Goal: Register for event/course

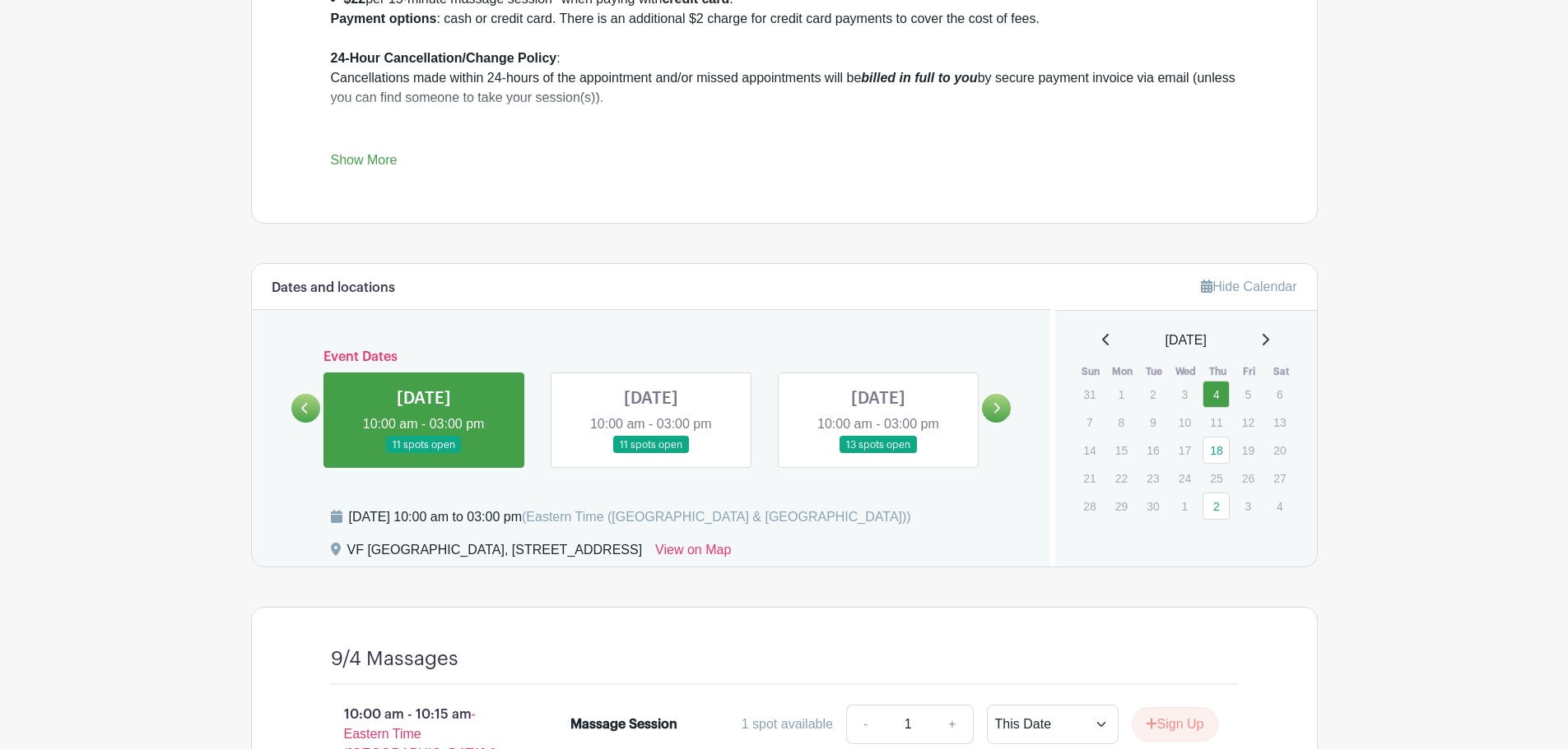
scroll to position [823, 0]
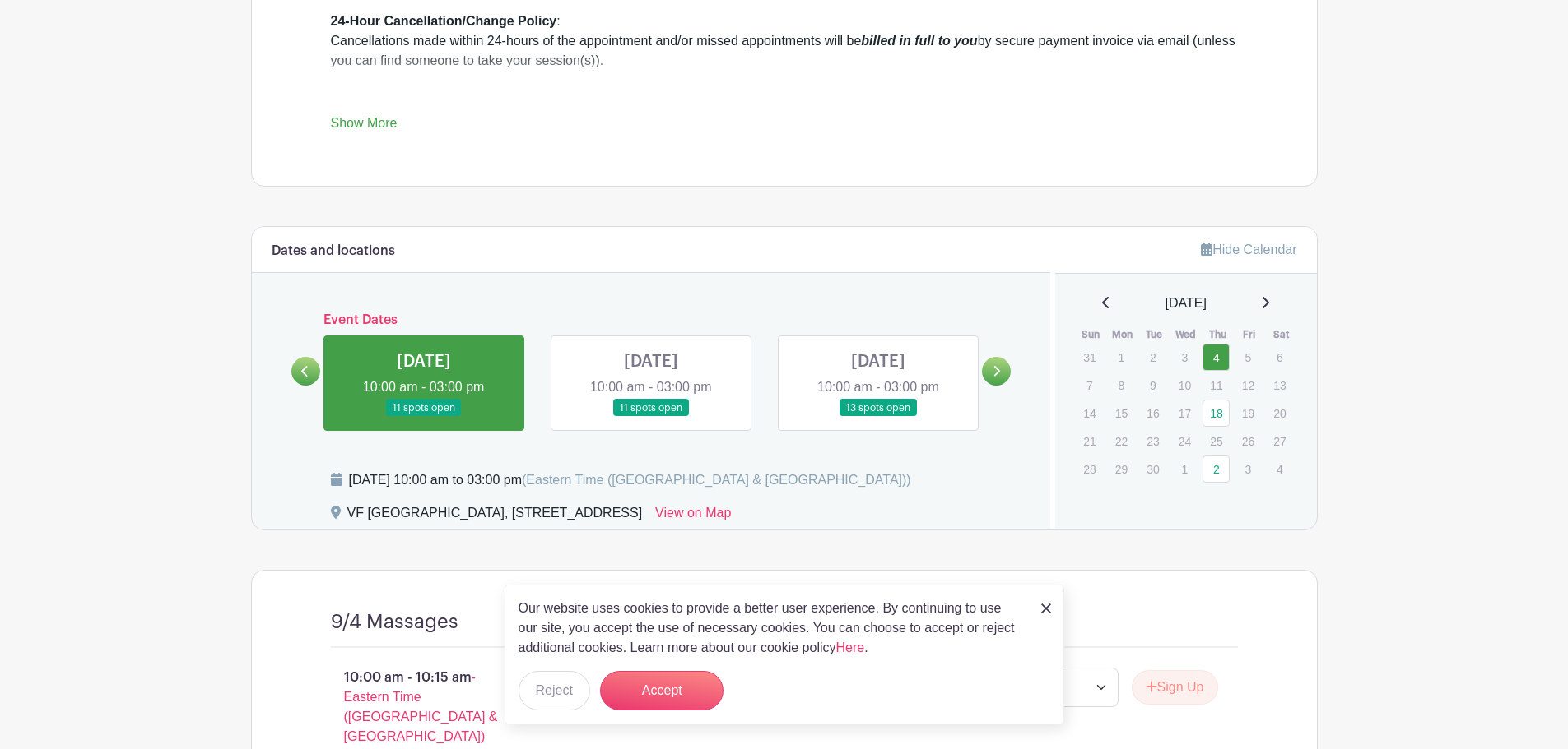
click at [424, 417] on link at bounding box center [424, 417] width 0 height 0
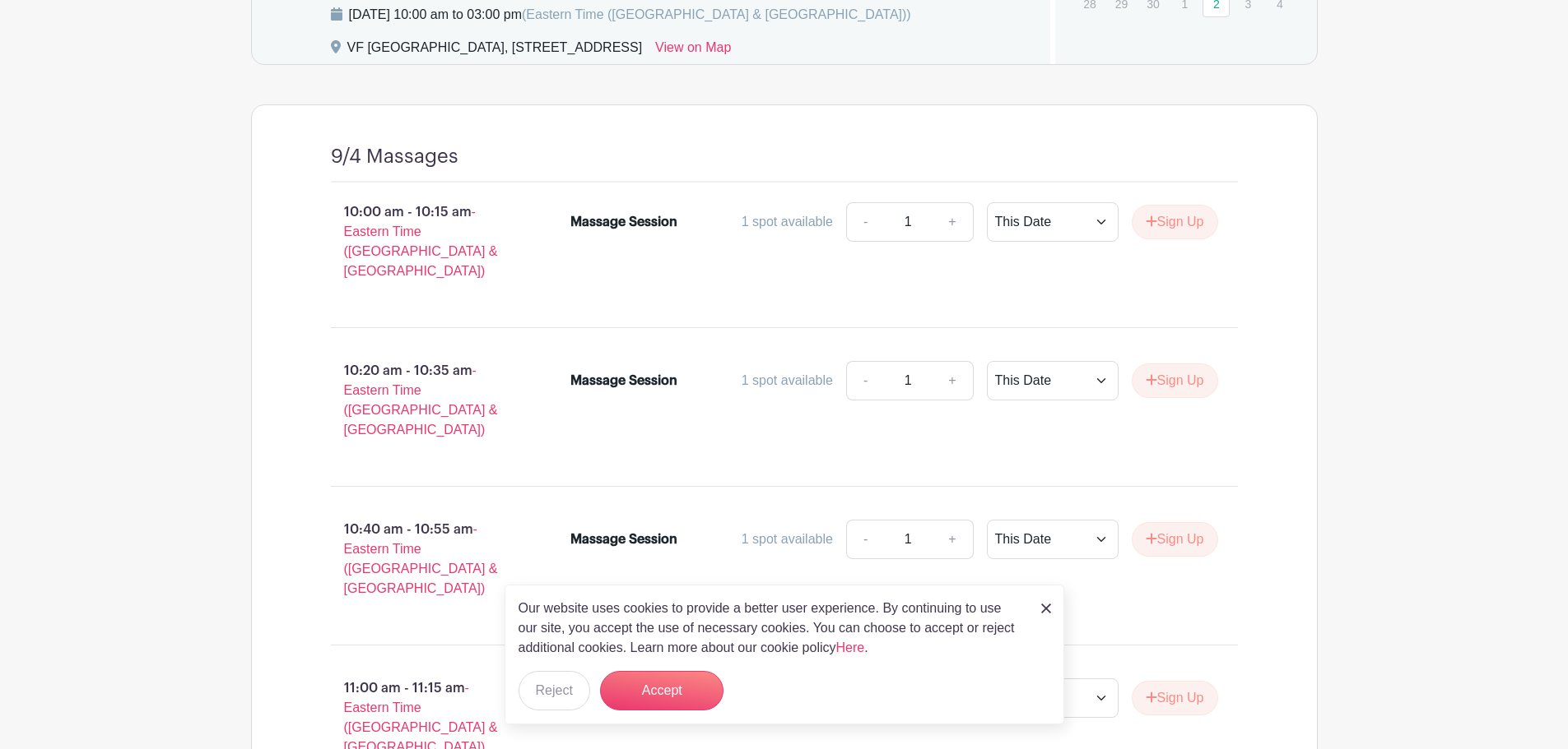
scroll to position [1318, 0]
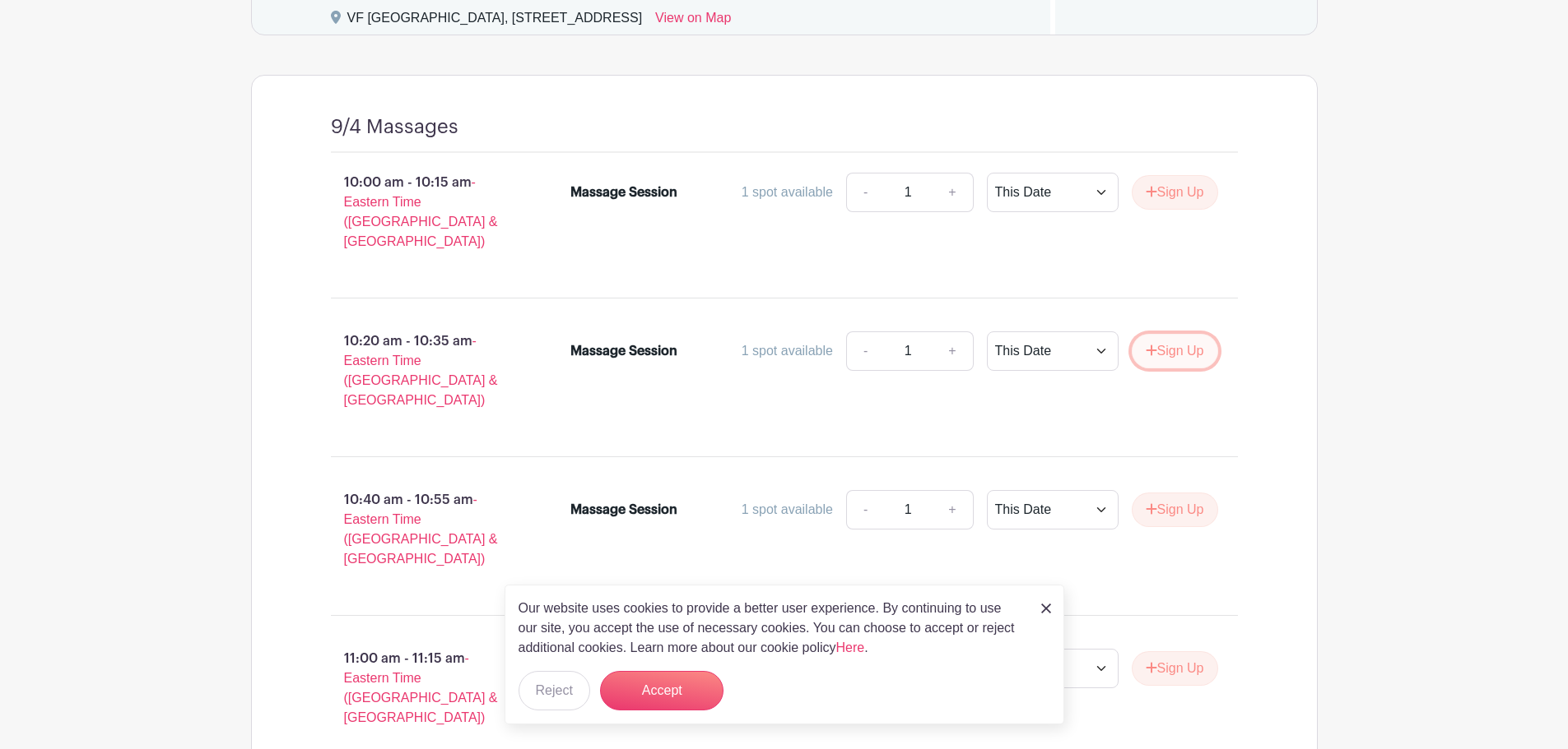
click at [1146, 343] on icon "submit" at bounding box center [1151, 350] width 11 height 13
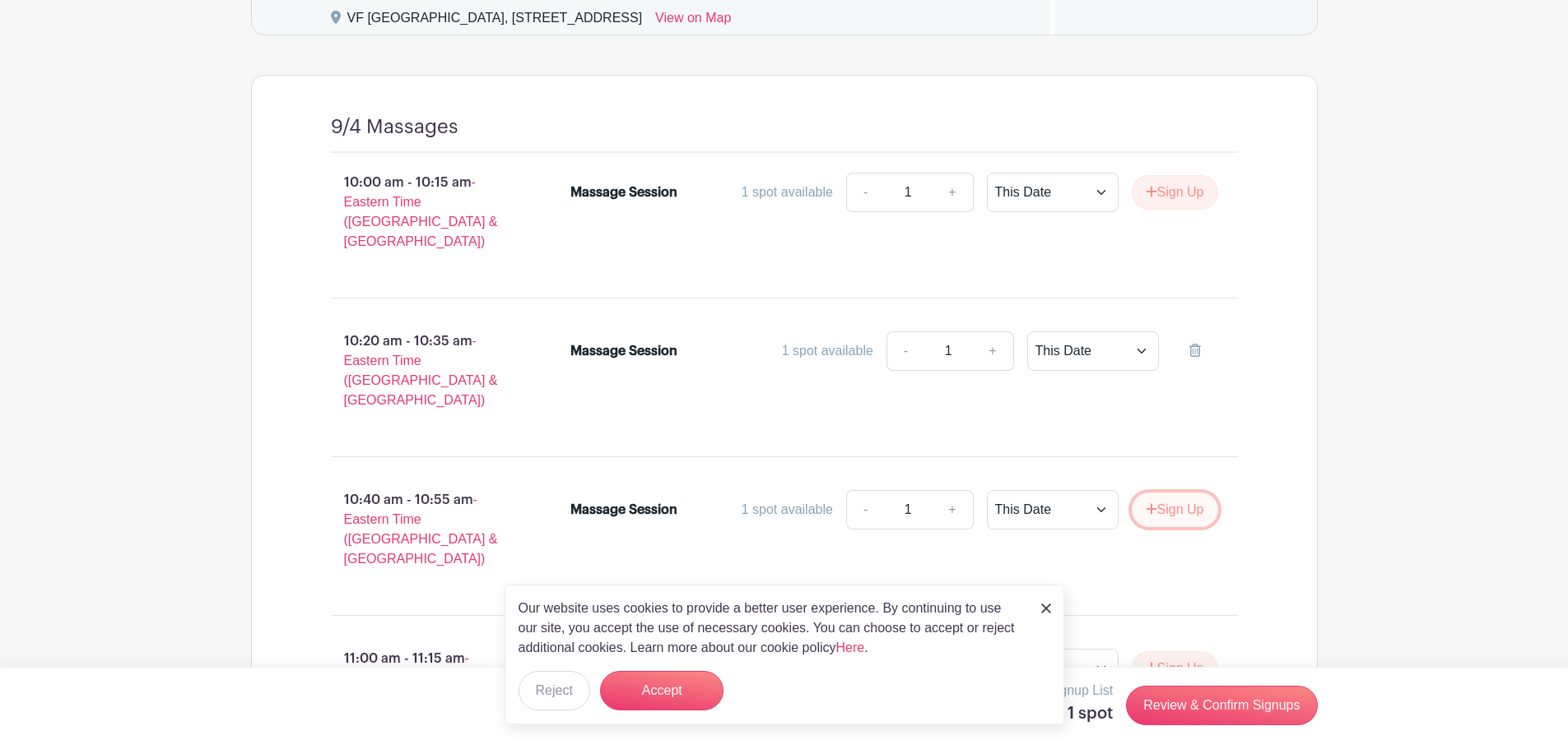
click at [1146, 503] on icon "submit" at bounding box center [1151, 509] width 11 height 13
click at [680, 689] on button "Accept" at bounding box center [662, 690] width 124 height 39
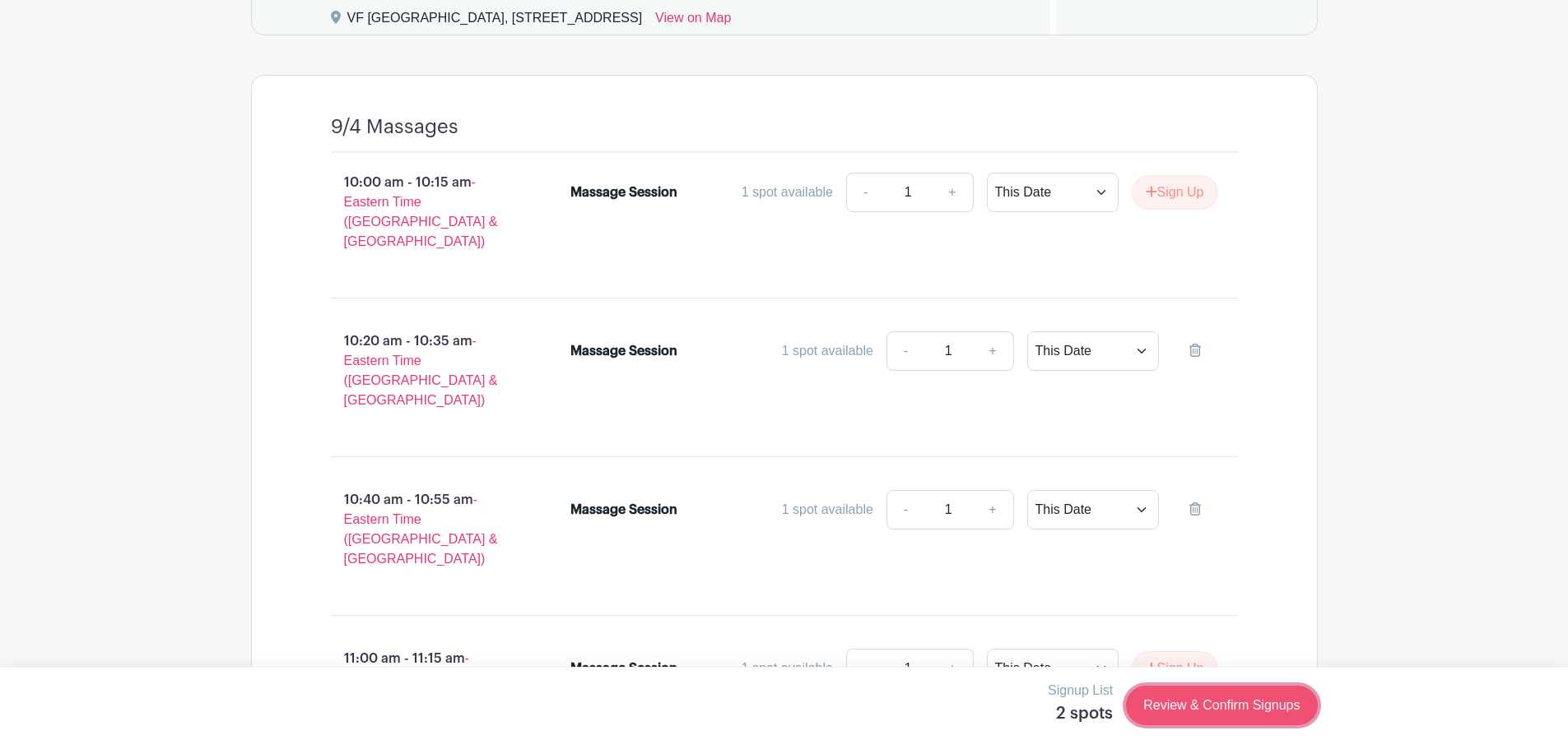
click at [1209, 701] on link "Review & Confirm Signups" at bounding box center [1222, 705] width 191 height 39
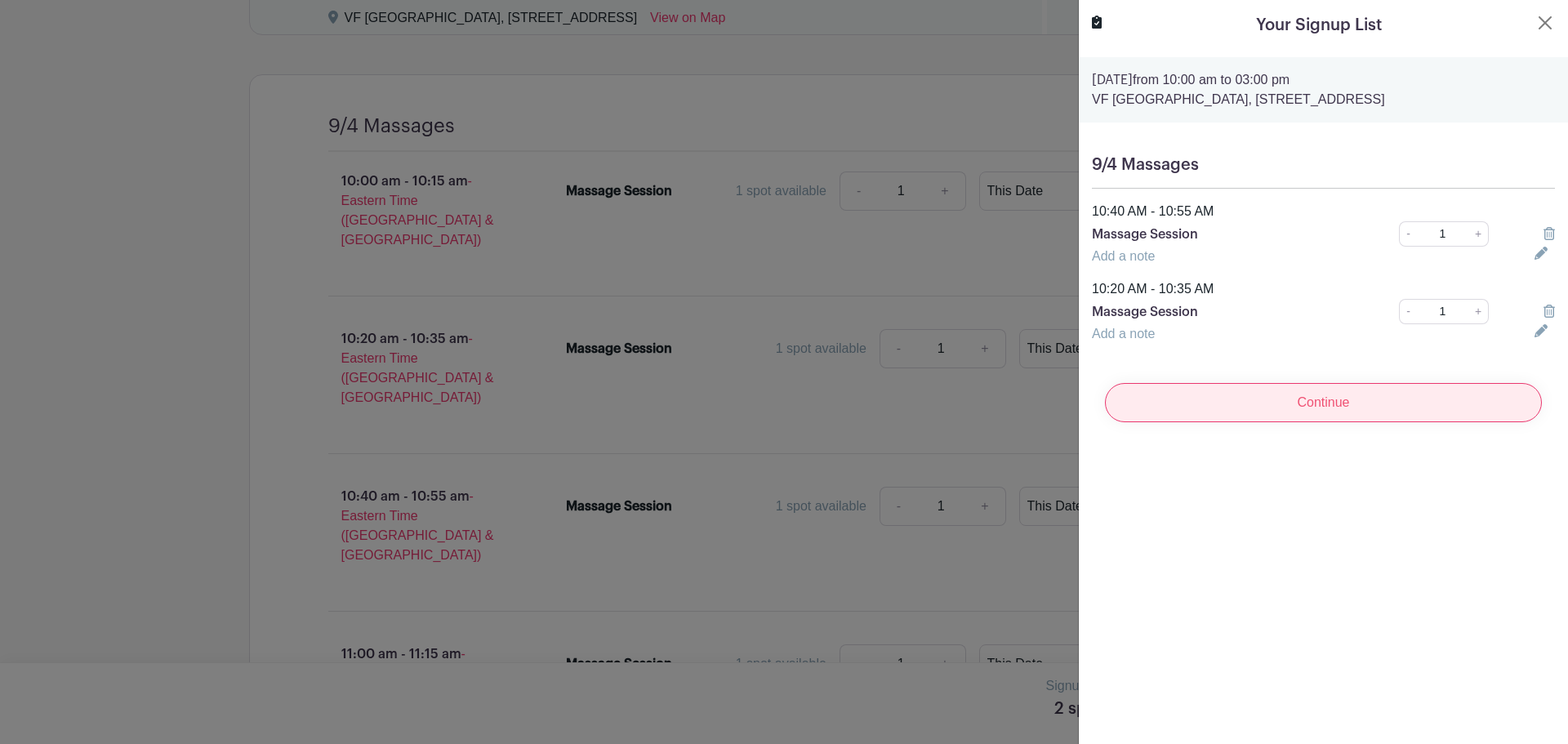
click at [1318, 420] on input "Continue" at bounding box center [1323, 402] width 437 height 39
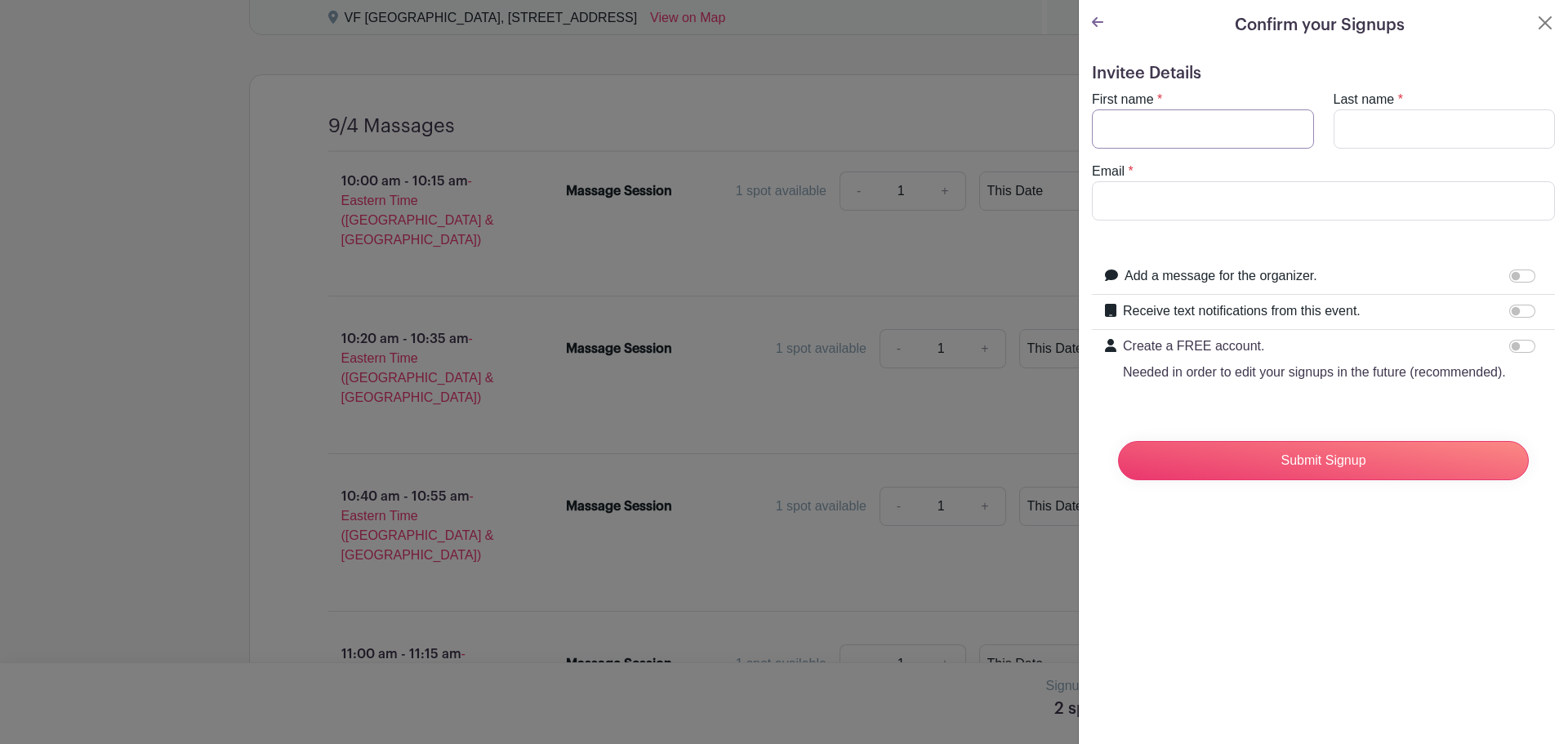
click at [1170, 139] on input "First name" at bounding box center [1202, 129] width 222 height 39
type input "[PERSON_NAME]"
type input "[EMAIL_ADDRESS][DOMAIN_NAME]"
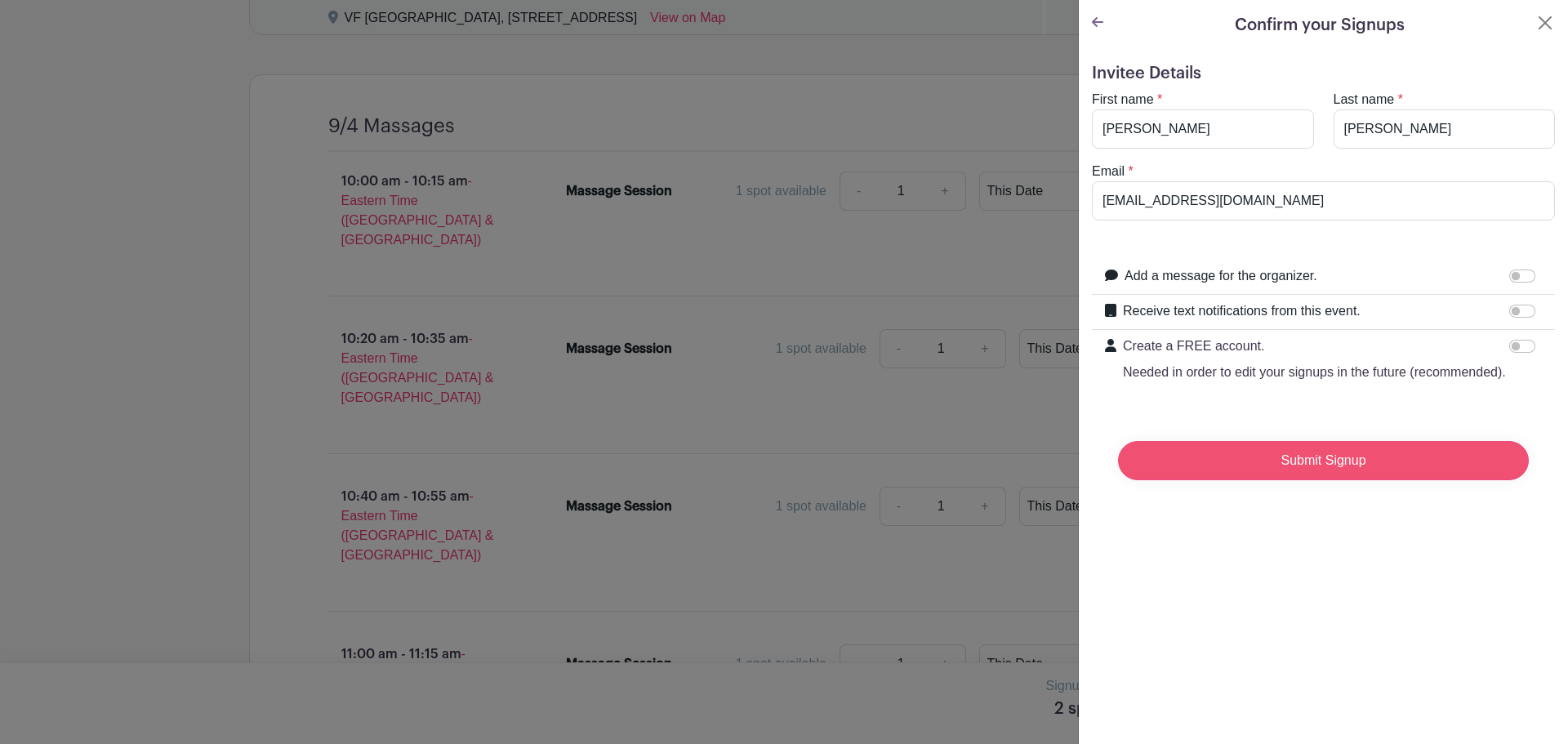
click at [1318, 474] on input "Submit Signup" at bounding box center [1323, 460] width 410 height 39
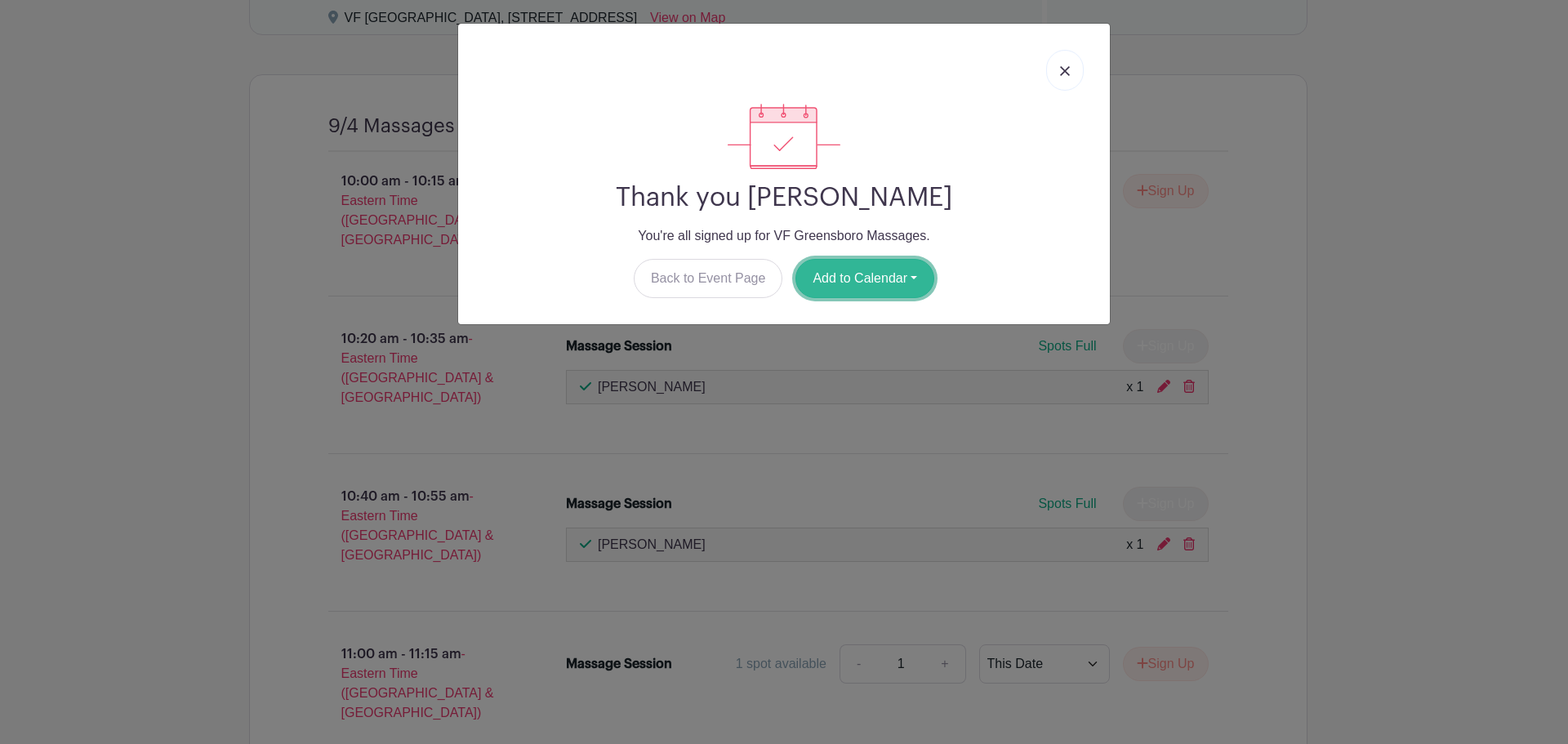
click at [831, 274] on button "Add to Calendar" at bounding box center [865, 278] width 139 height 39
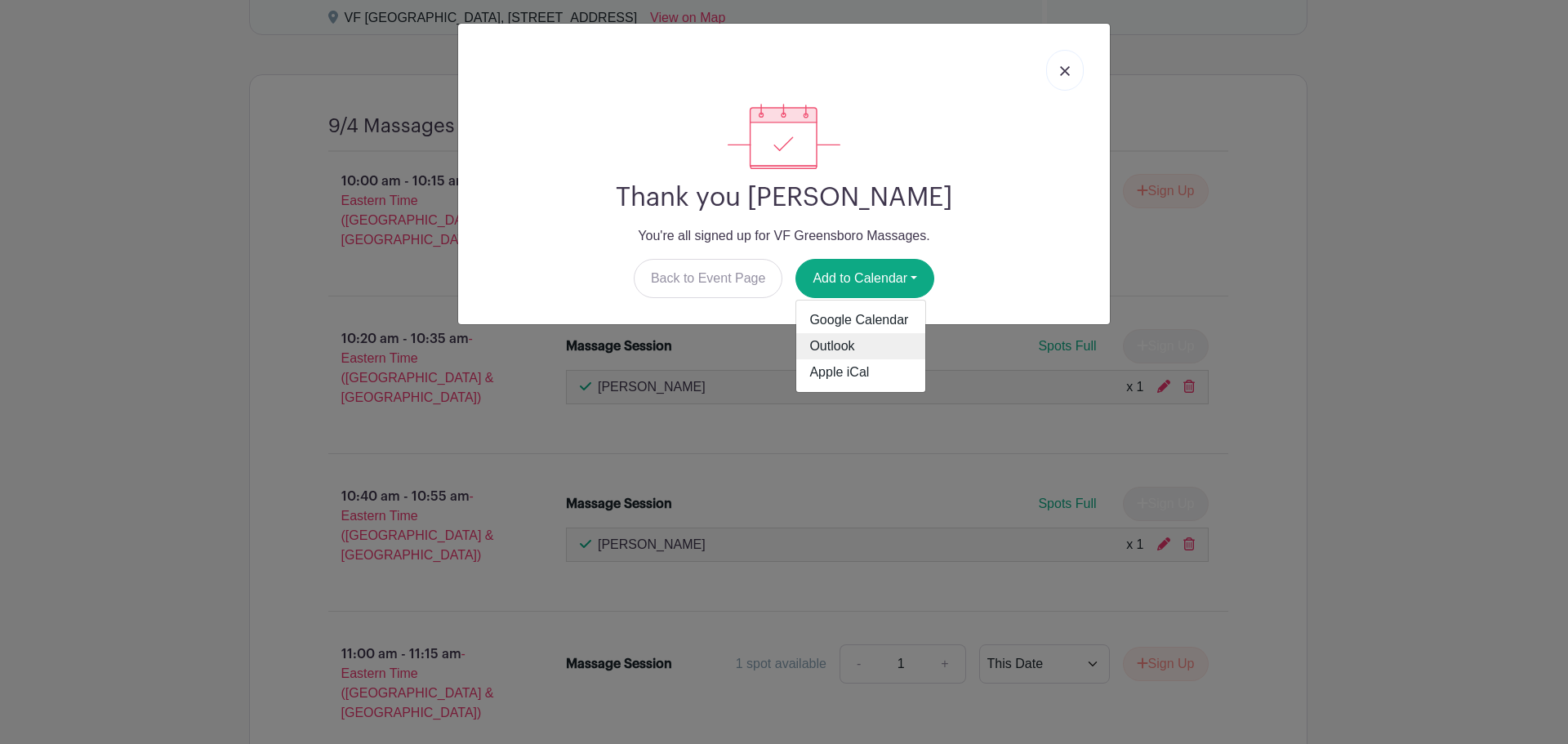
click at [836, 341] on link "Outlook" at bounding box center [861, 346] width 129 height 26
click at [1057, 66] on link at bounding box center [1064, 70] width 37 height 41
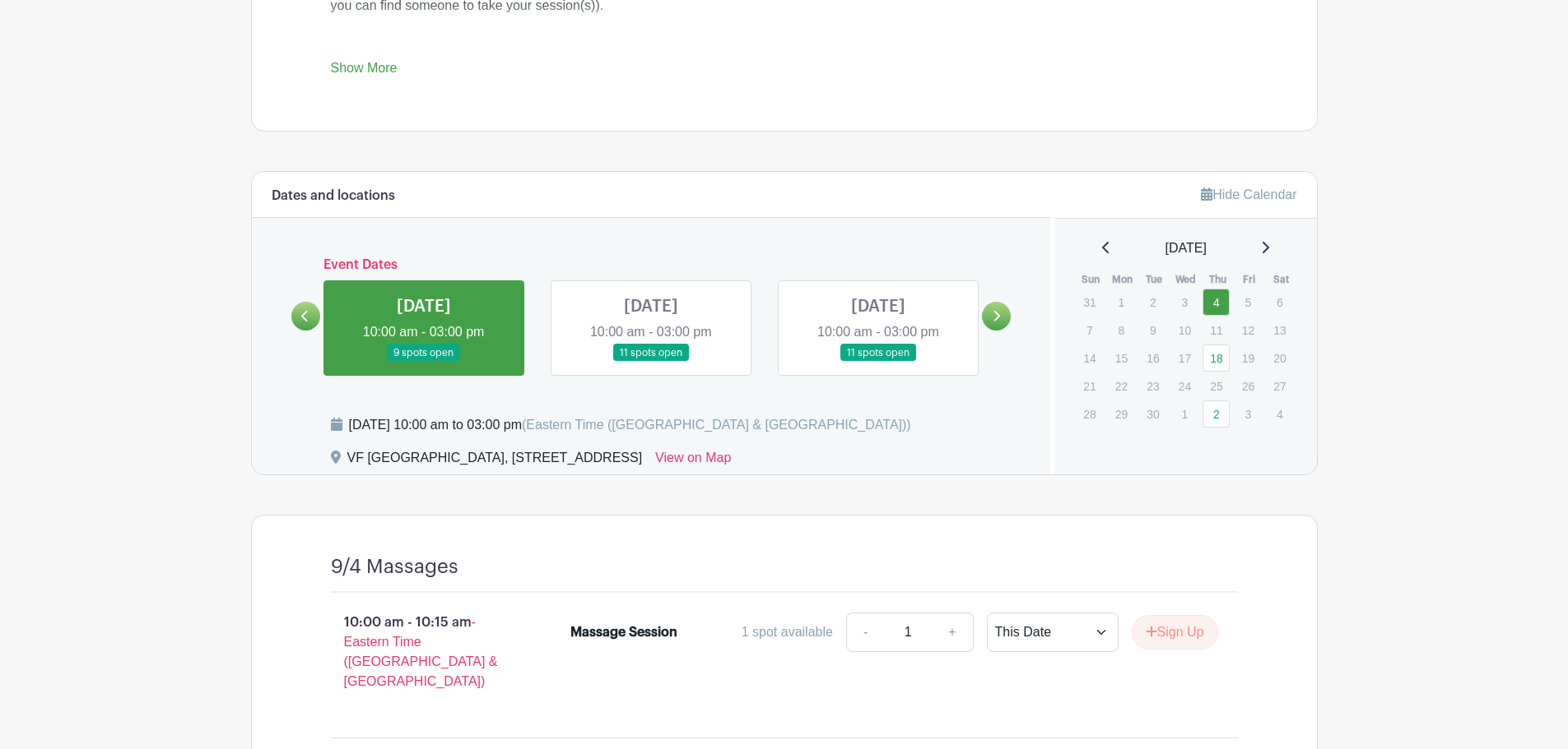
scroll to position [907, 0]
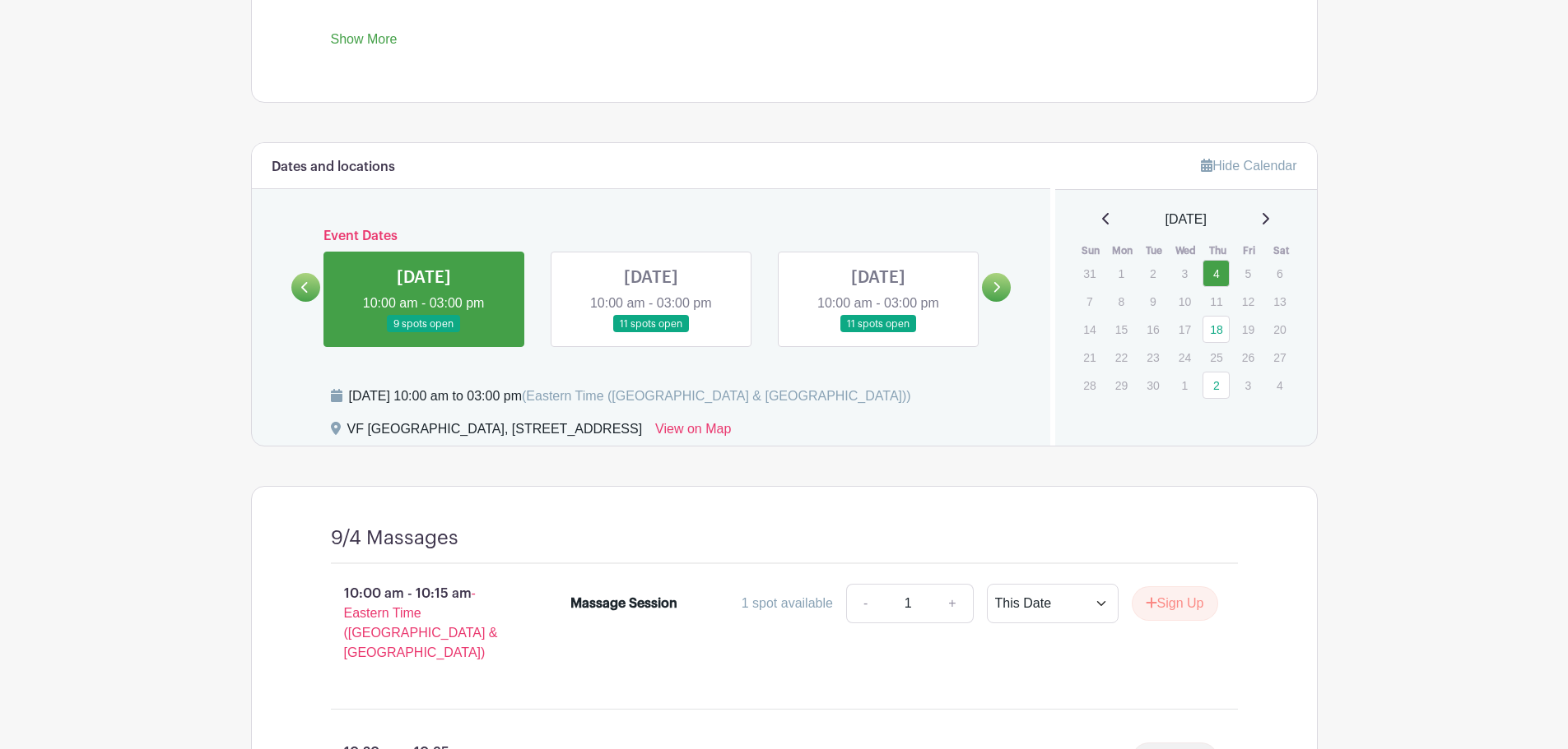
click at [651, 333] on link at bounding box center [651, 333] width 0 height 0
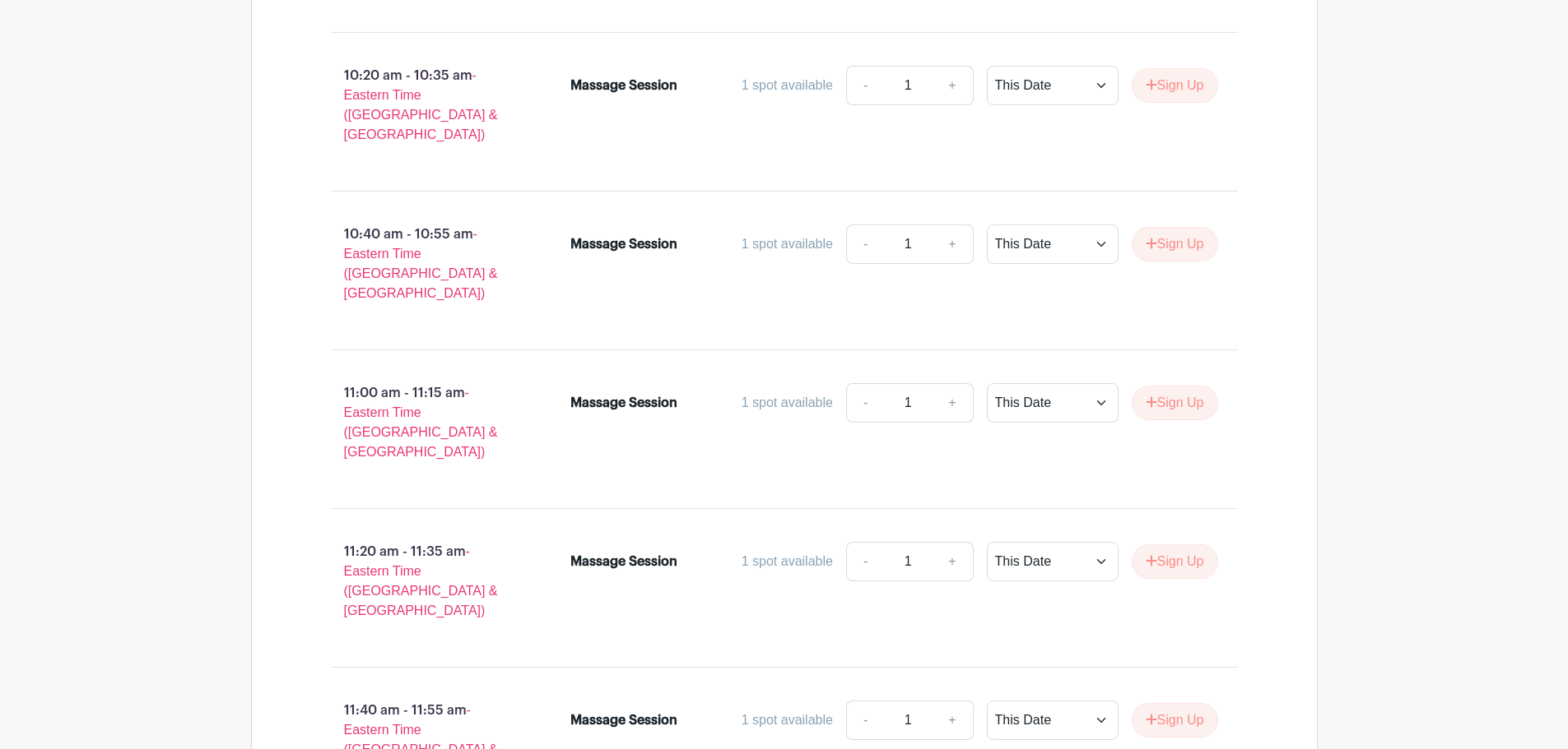
scroll to position [1647, 0]
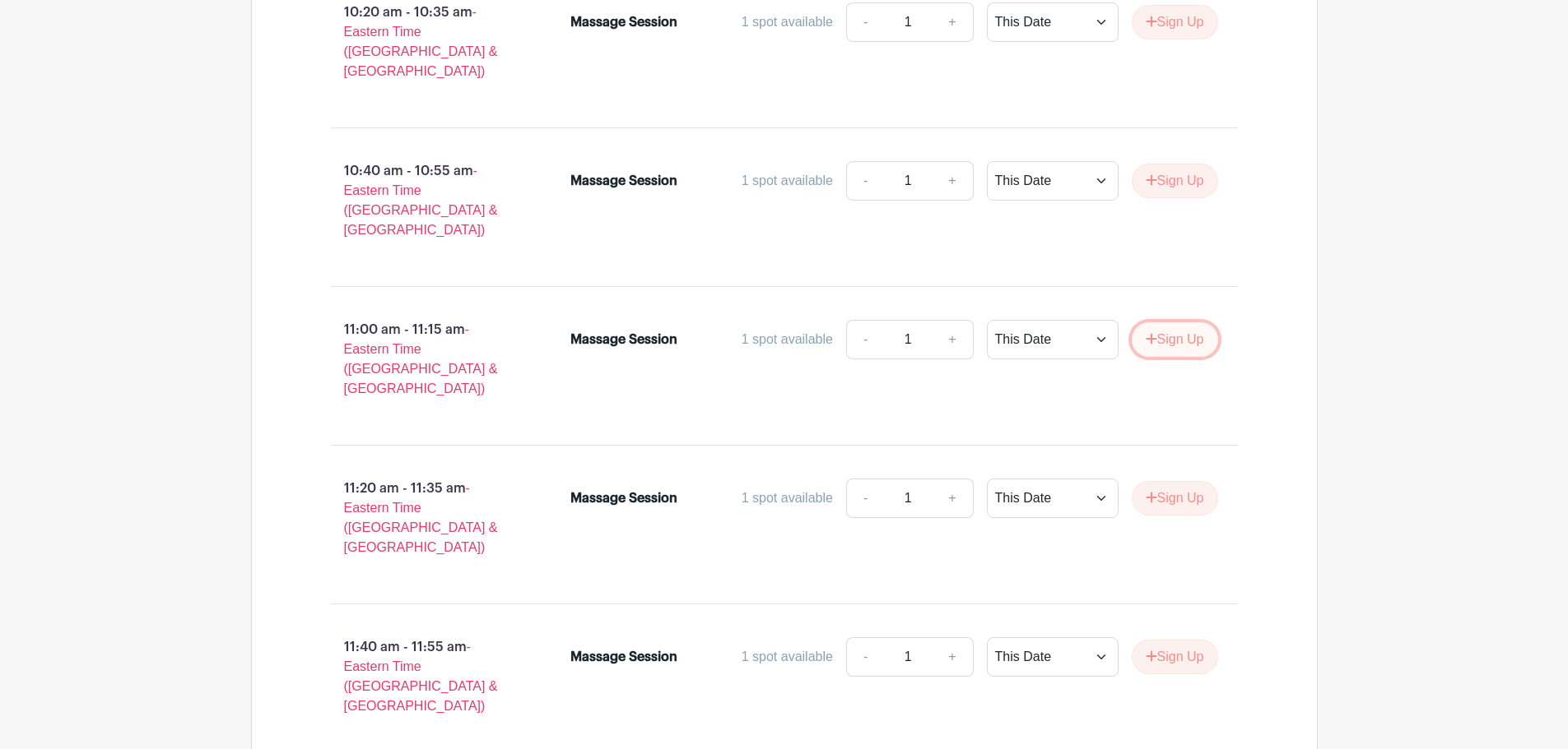
click at [1166, 322] on button "Sign Up" at bounding box center [1174, 339] width 87 height 34
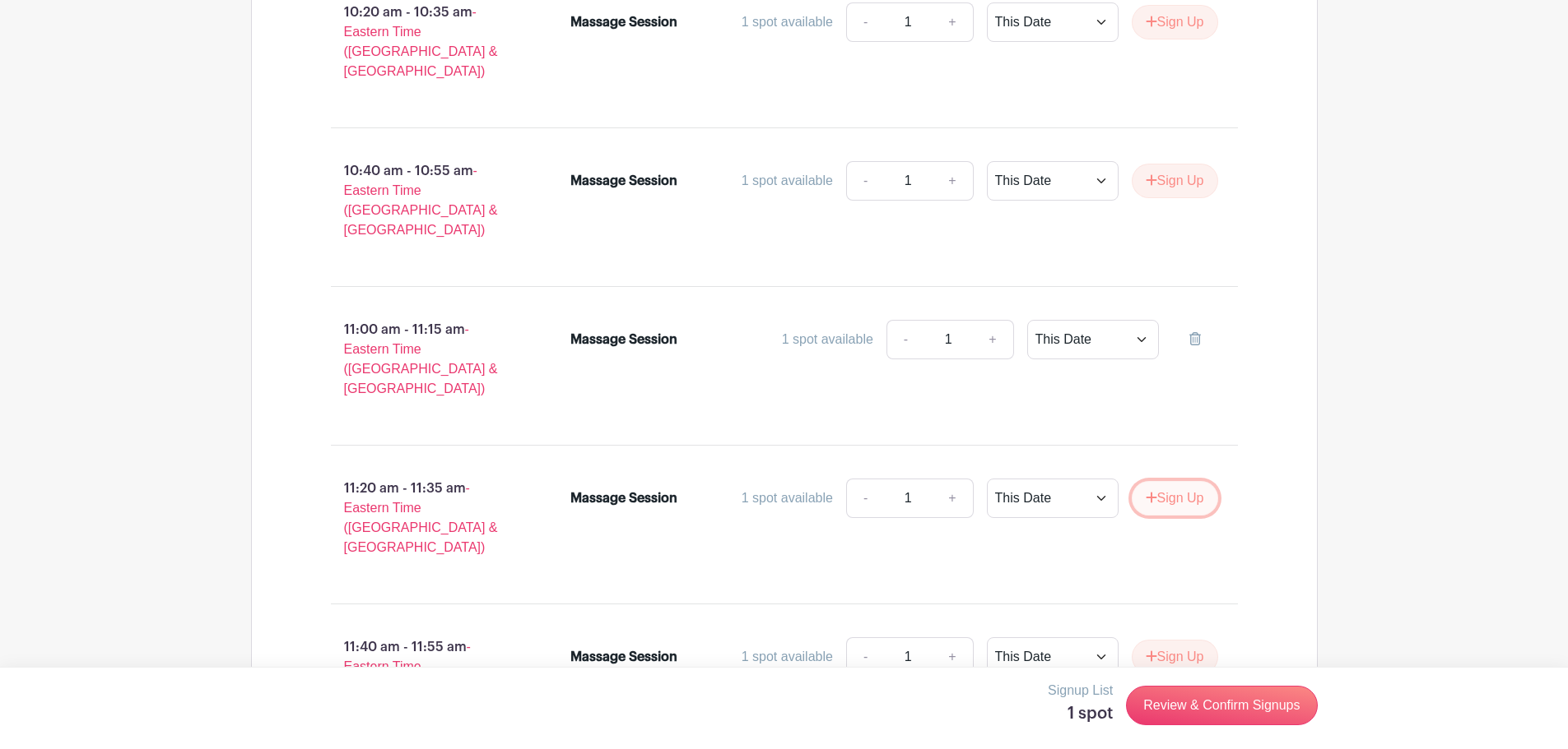
click at [1168, 481] on button "Sign Up" at bounding box center [1174, 498] width 87 height 34
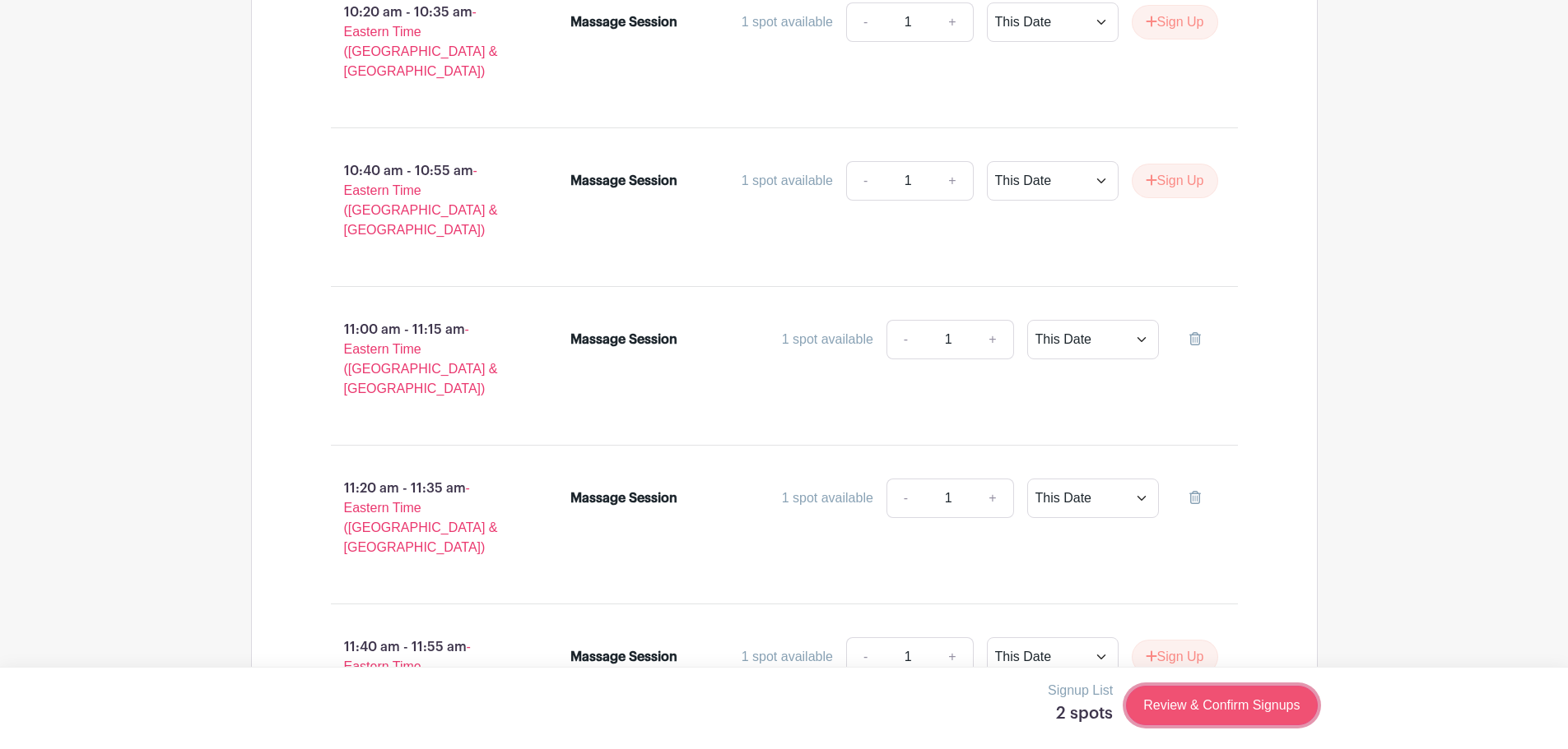
click at [1194, 710] on link "Review & Confirm Signups" at bounding box center [1222, 705] width 191 height 39
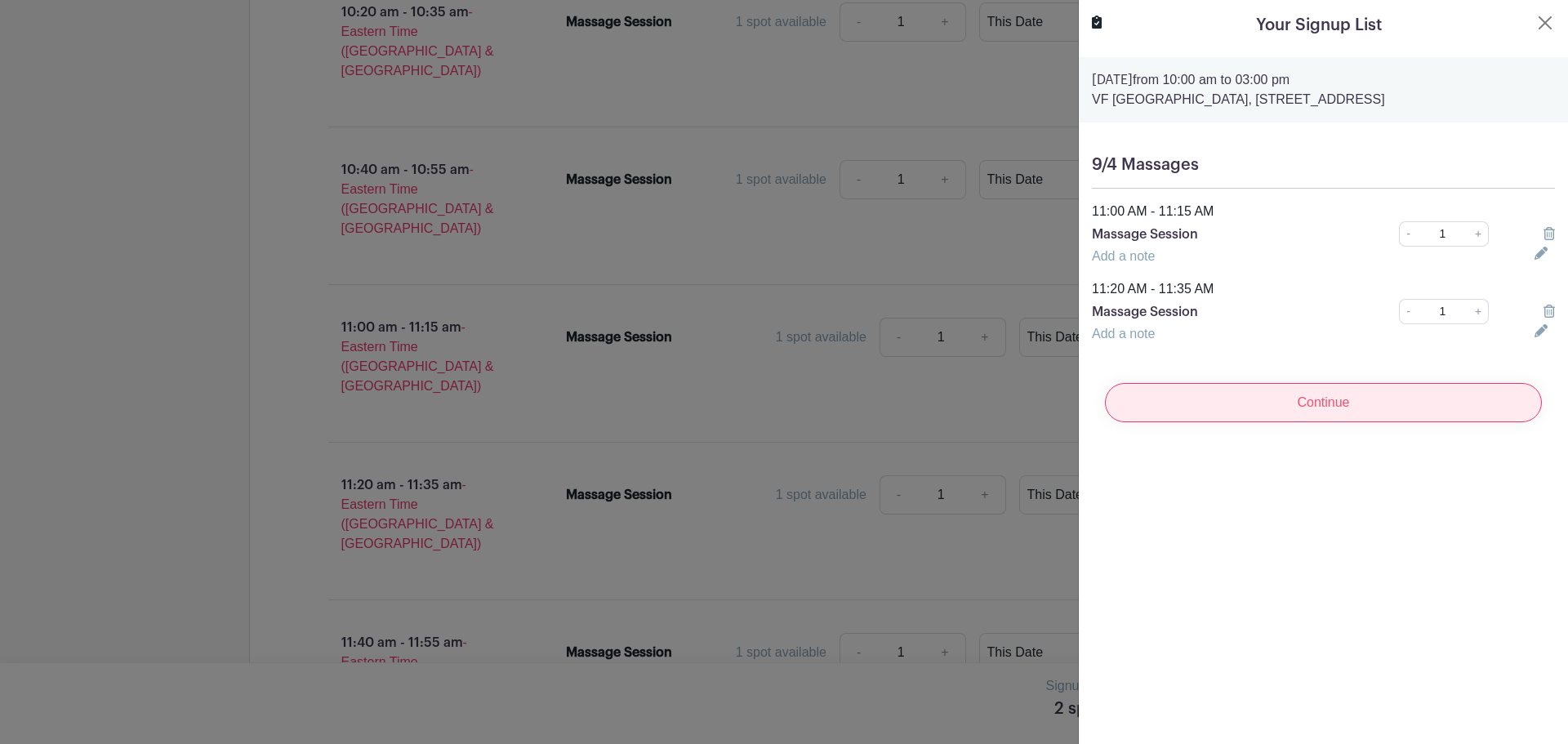
click at [1327, 422] on input "Continue" at bounding box center [1323, 402] width 437 height 39
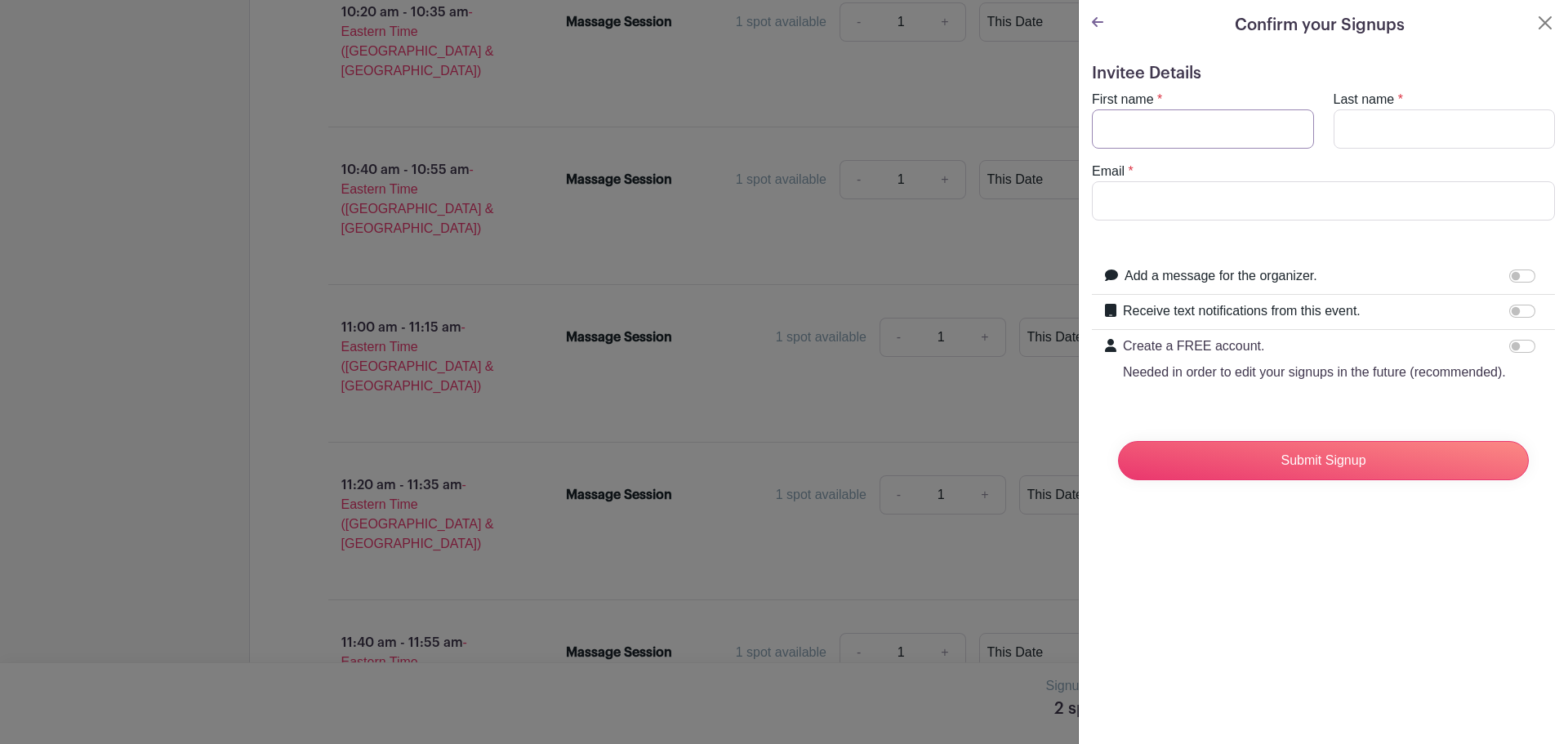
click at [1131, 121] on input "First name" at bounding box center [1202, 129] width 222 height 39
type input "[PERSON_NAME]"
type input "[EMAIL_ADDRESS][DOMAIN_NAME]"
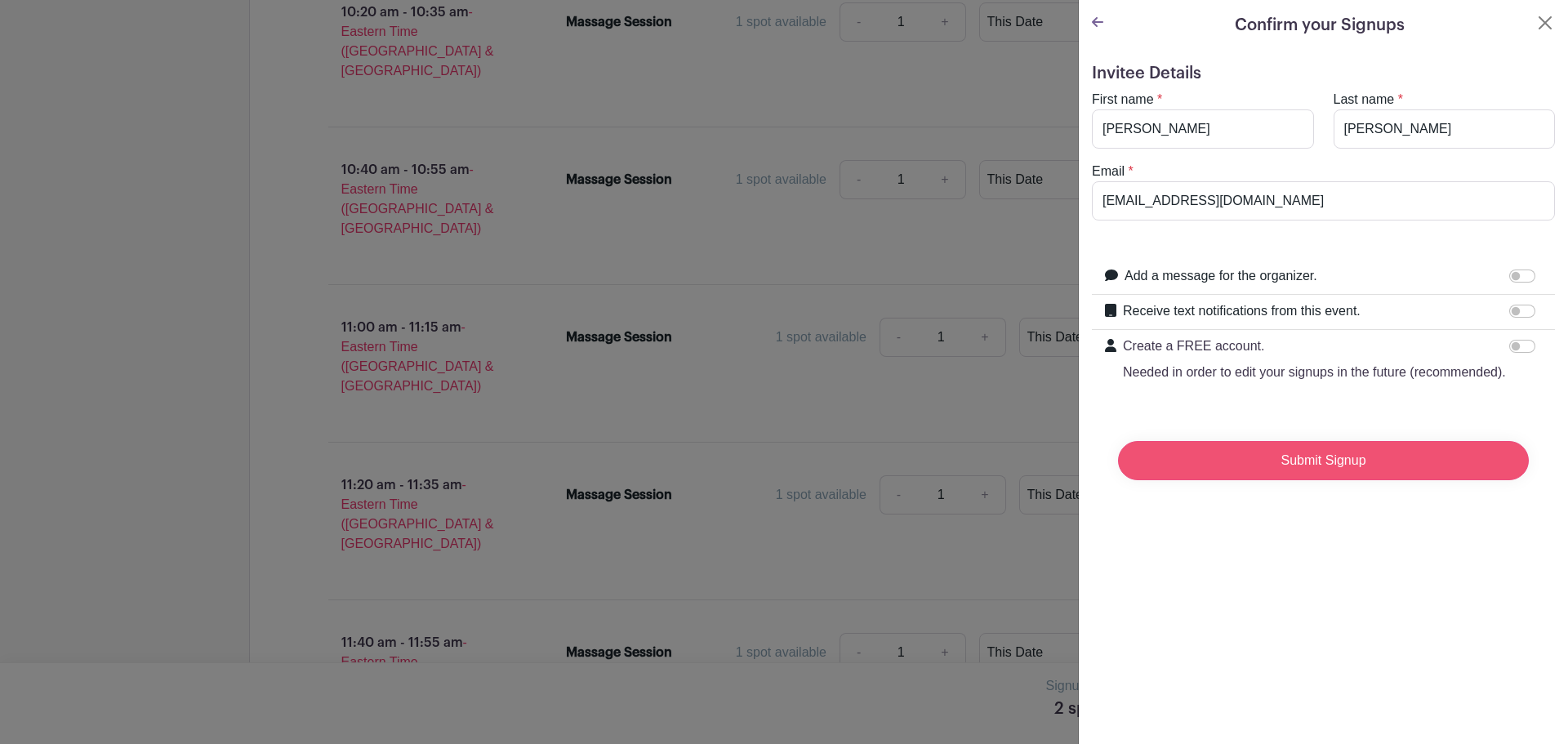
click at [1323, 480] on input "Submit Signup" at bounding box center [1323, 460] width 410 height 39
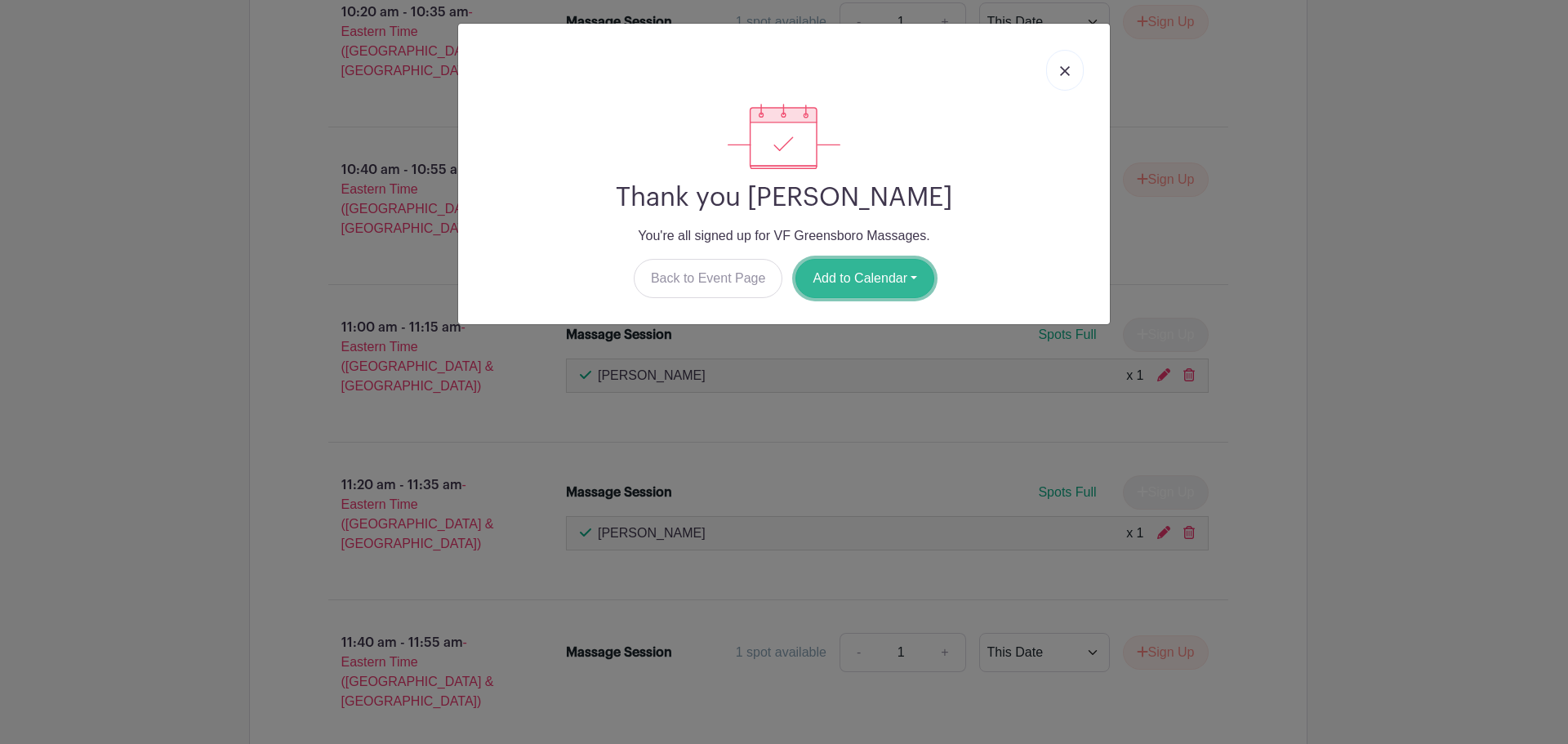
click at [886, 285] on button "Add to Calendar" at bounding box center [865, 278] width 139 height 39
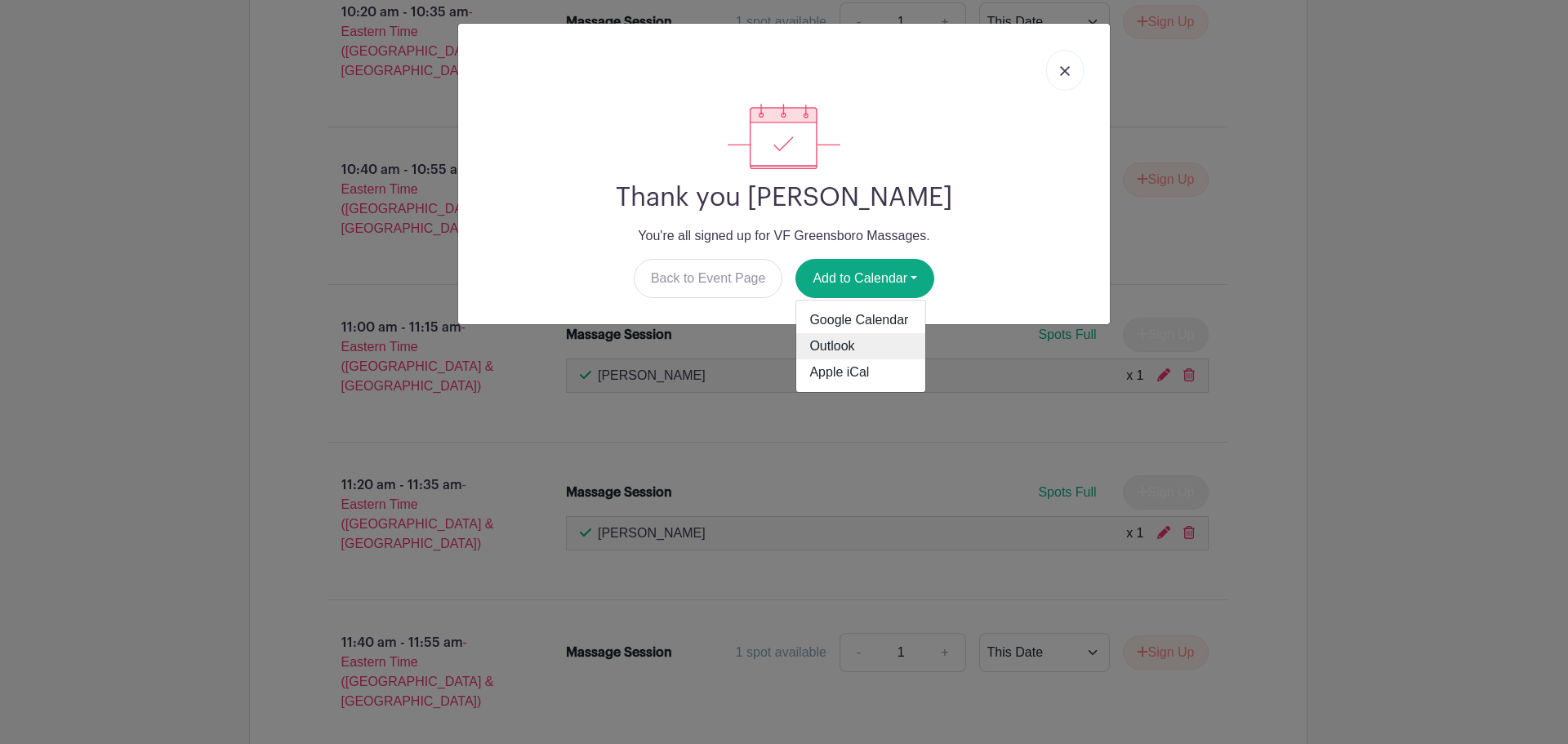
click at [866, 345] on link "Outlook" at bounding box center [861, 346] width 129 height 26
click at [1059, 68] on link at bounding box center [1064, 70] width 37 height 41
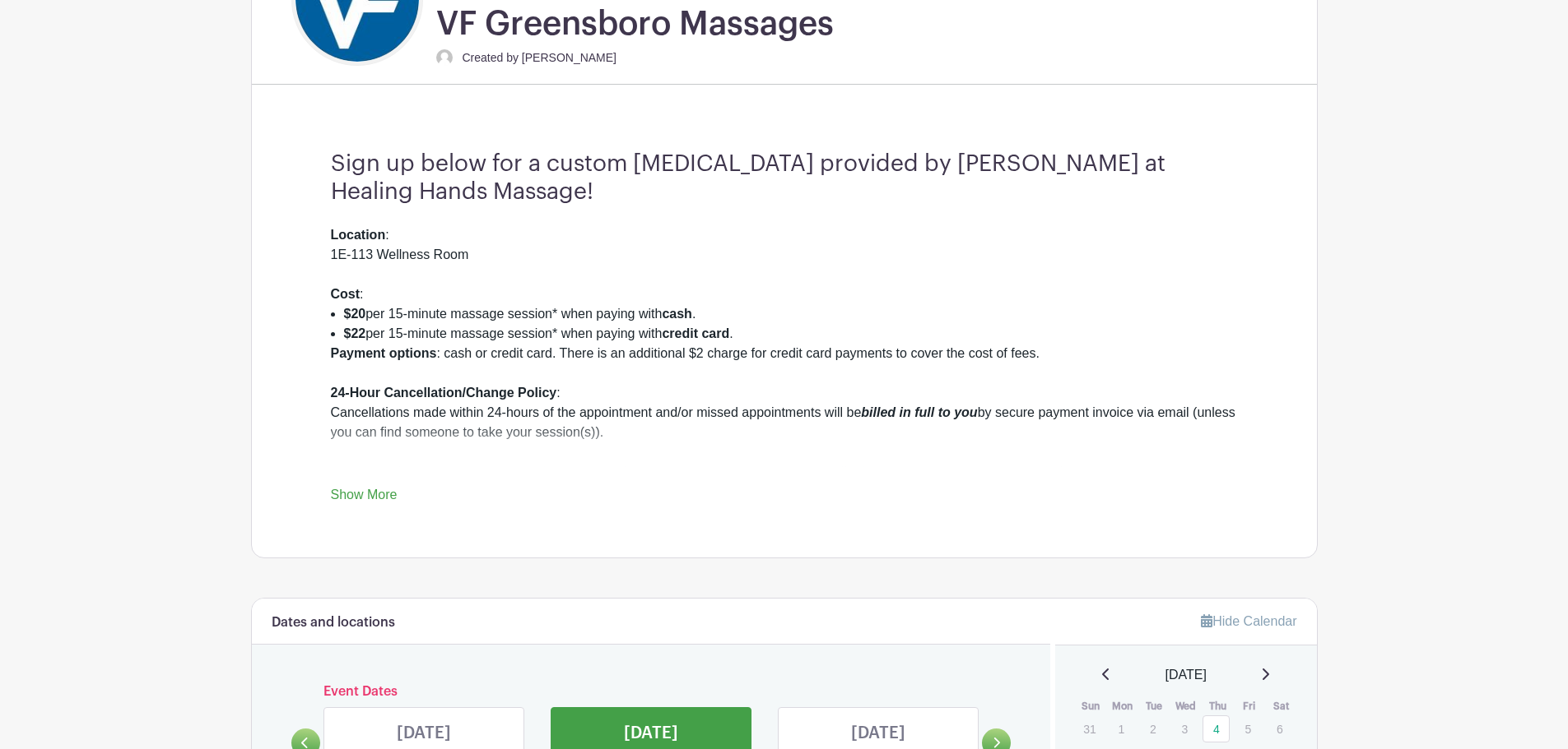
scroll to position [907, 0]
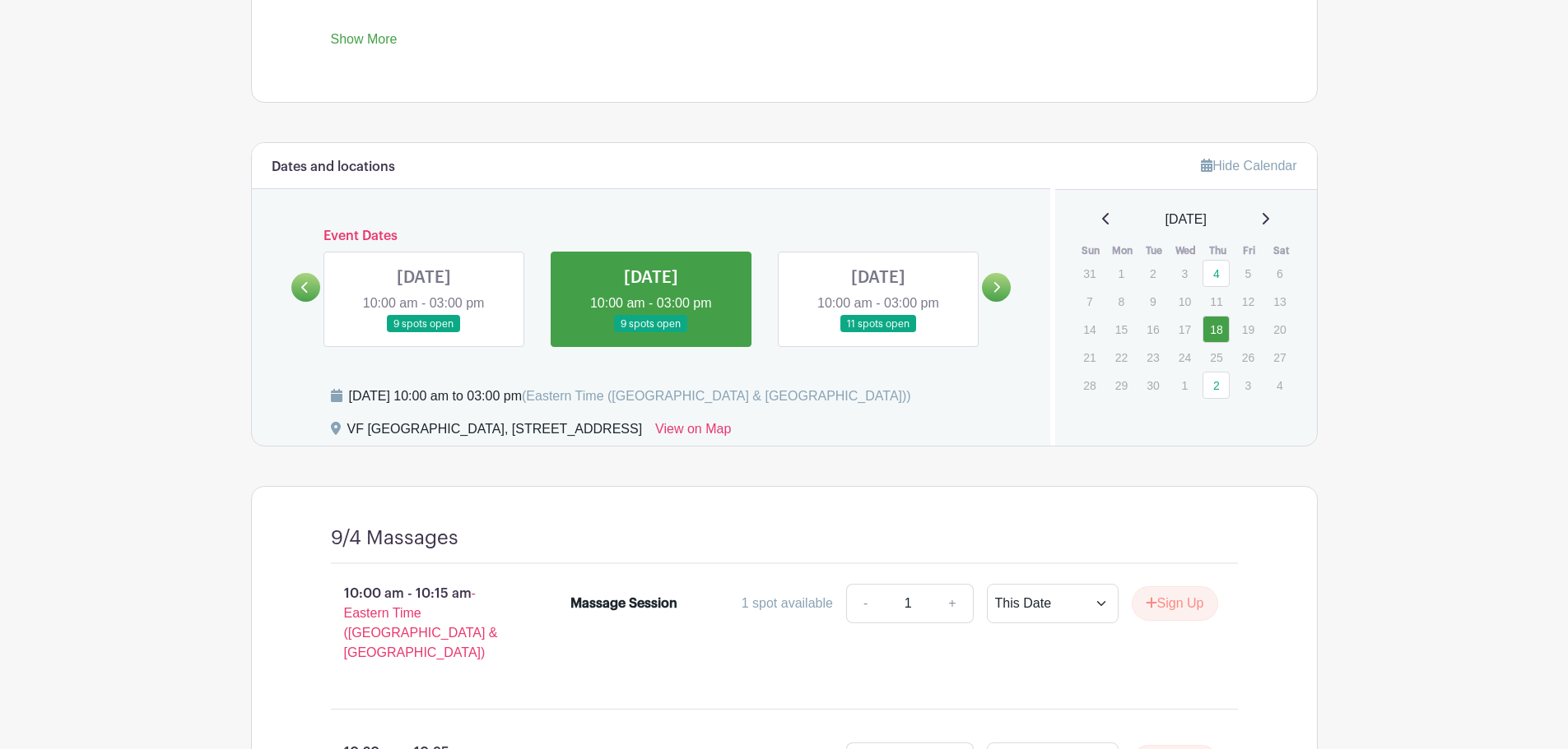
click at [878, 333] on link at bounding box center [878, 333] width 0 height 0
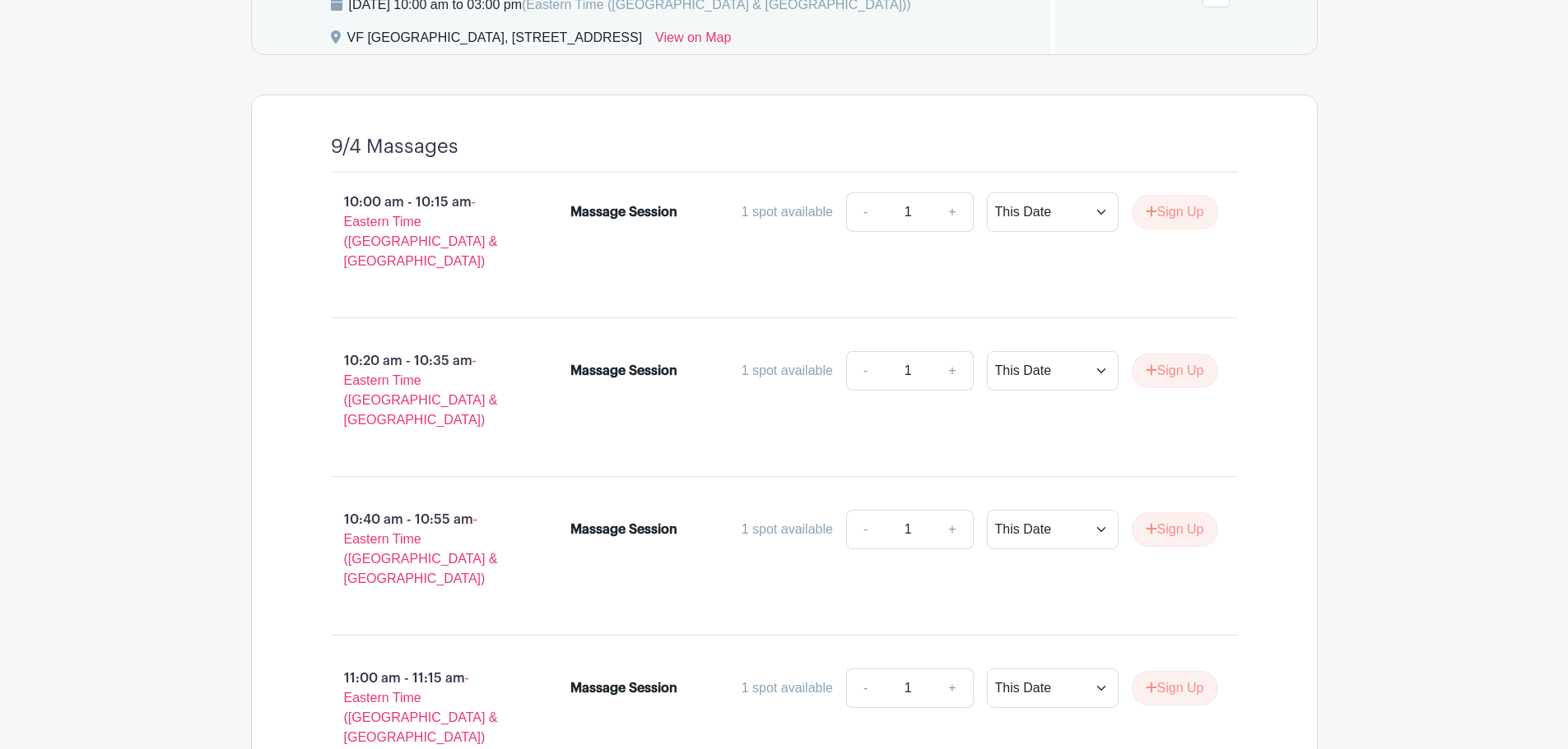
scroll to position [1482, 0]
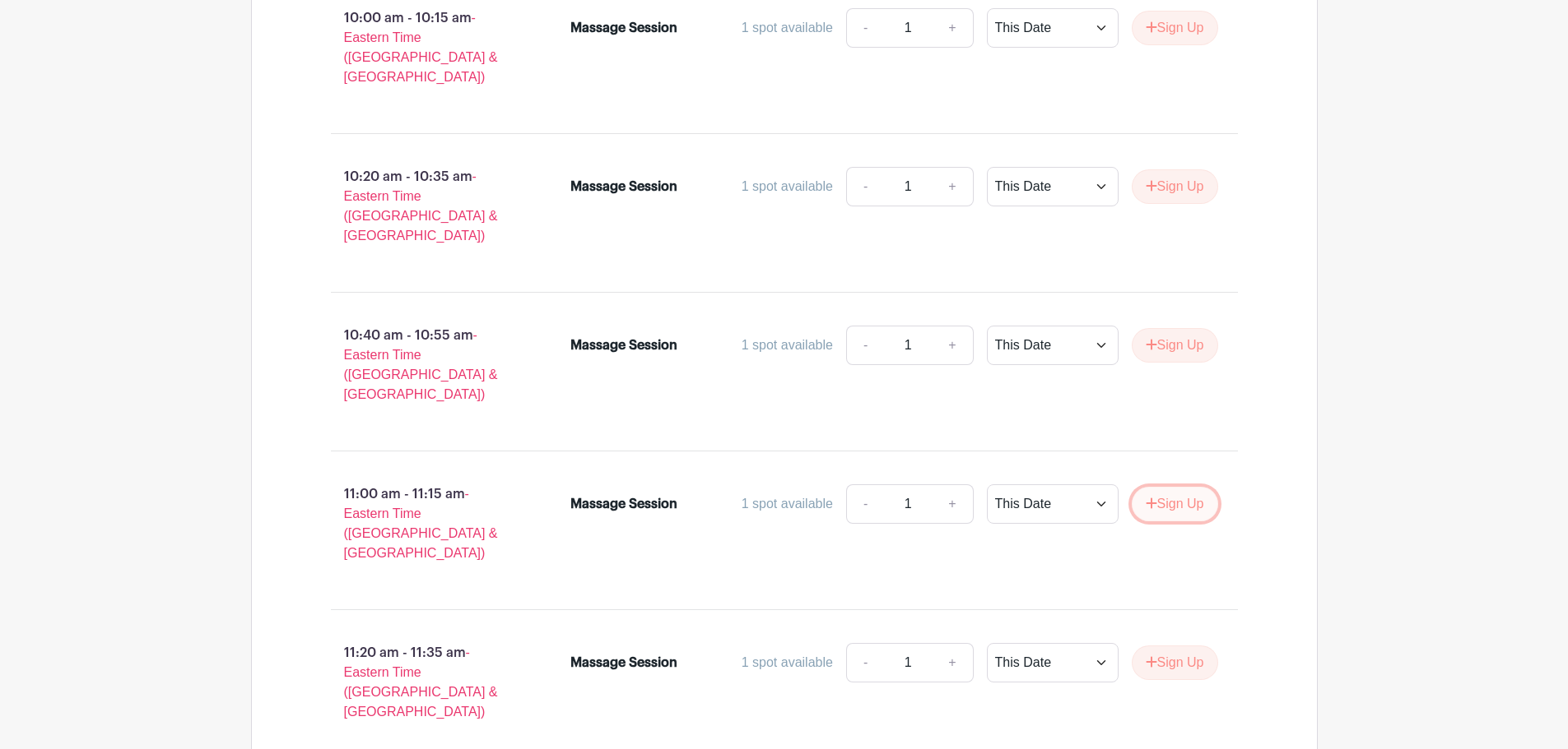
drag, startPoint x: 1165, startPoint y: 443, endPoint x: 1166, endPoint y: 480, distance: 37.0
click at [1166, 487] on button "Sign Up" at bounding box center [1174, 504] width 87 height 34
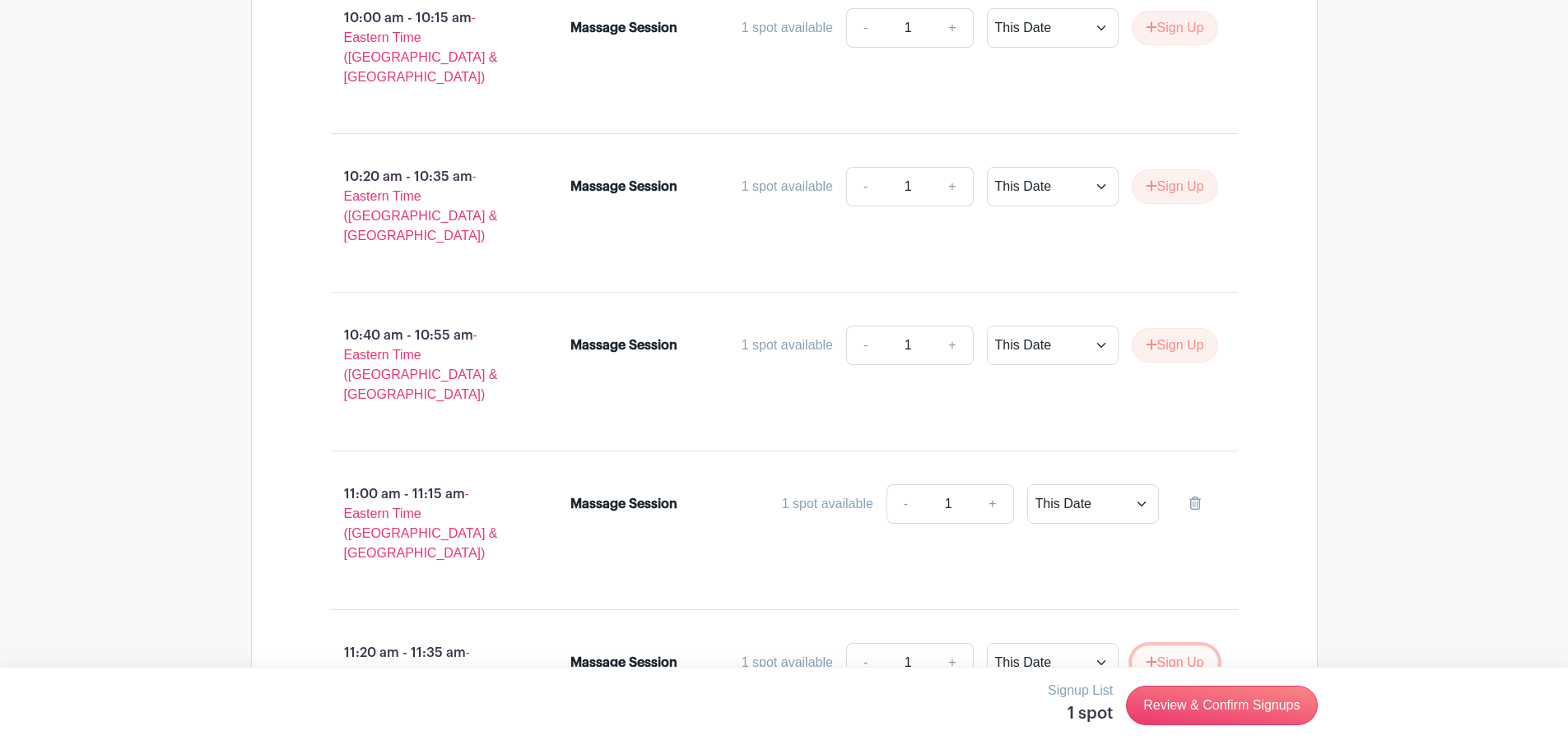
click at [1171, 646] on button "Sign Up" at bounding box center [1174, 662] width 87 height 34
click at [1205, 703] on link "Review & Confirm Signups" at bounding box center [1222, 705] width 191 height 39
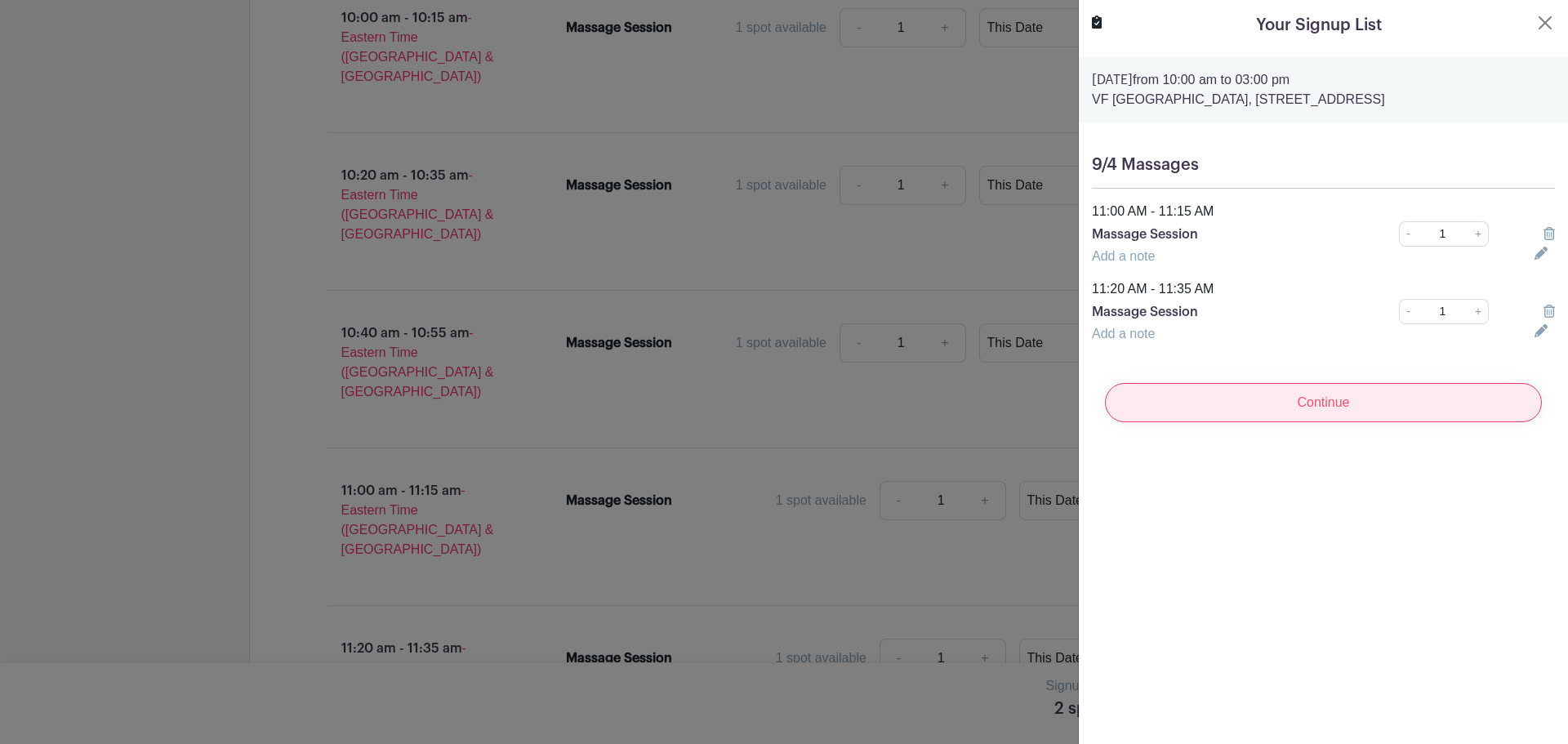
click at [1340, 422] on input "Continue" at bounding box center [1323, 402] width 437 height 39
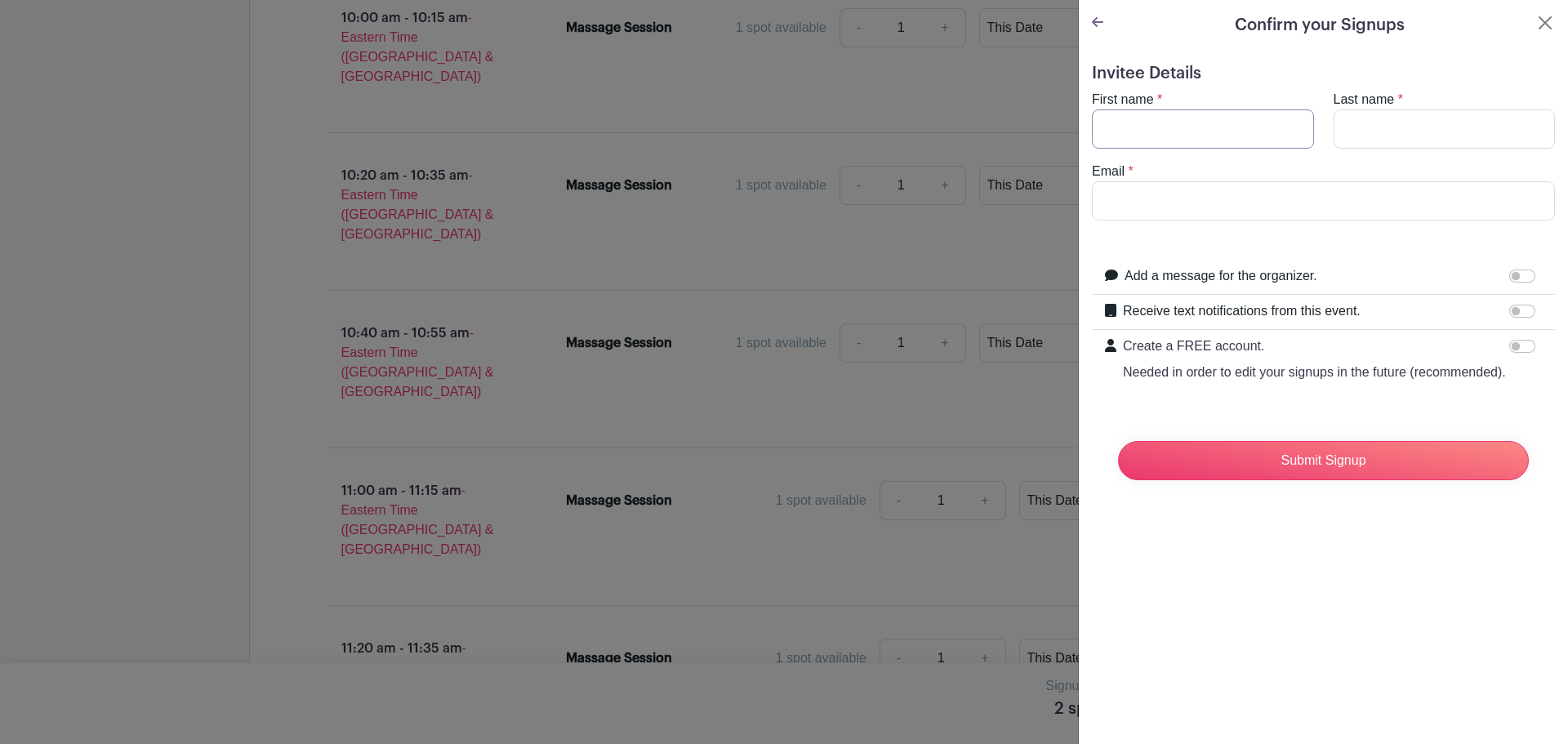
click at [1178, 128] on input "First name" at bounding box center [1202, 129] width 222 height 39
type input "[PERSON_NAME]"
type input "[EMAIL_ADDRESS][DOMAIN_NAME]"
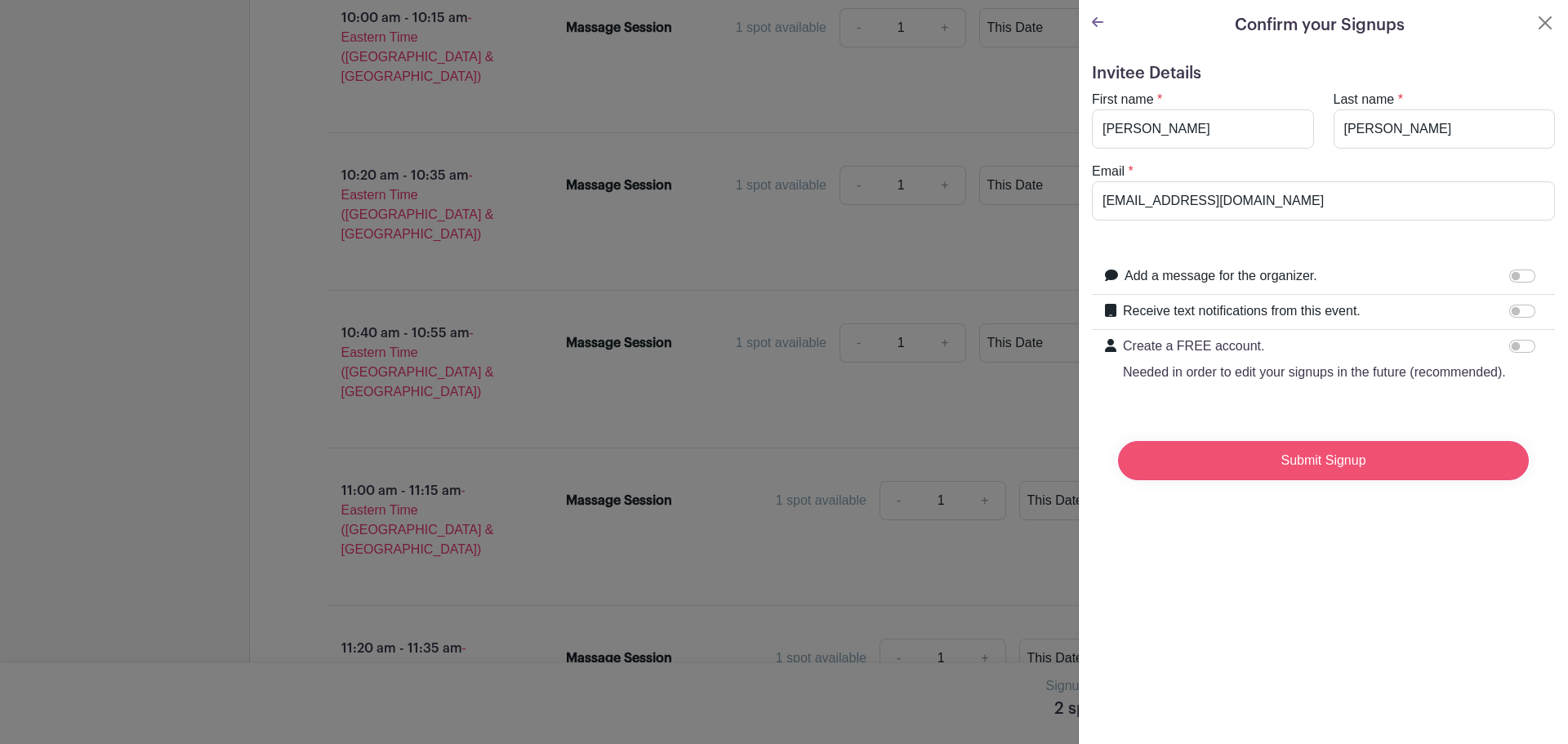
click at [1358, 480] on input "Submit Signup" at bounding box center [1323, 460] width 410 height 39
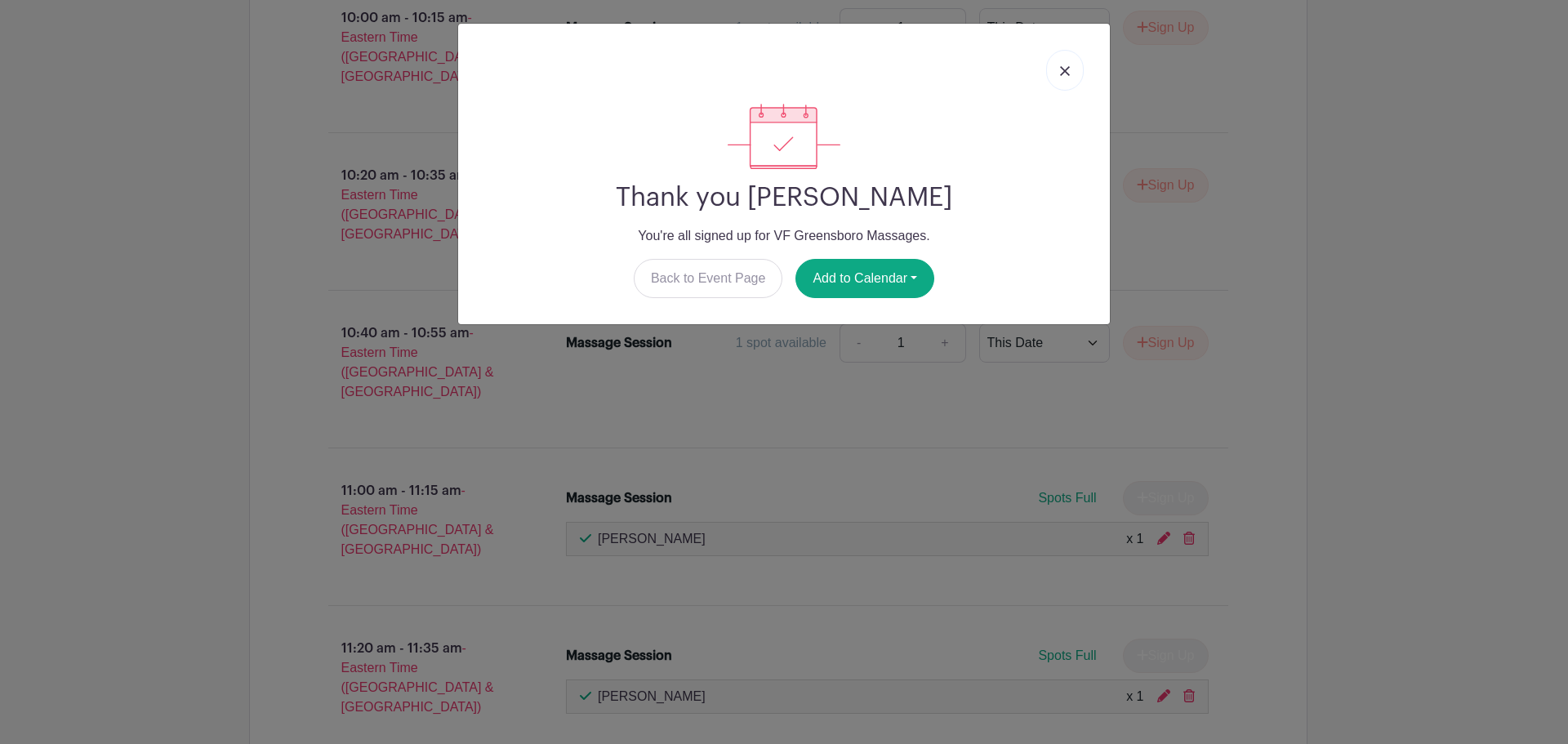
click at [1064, 72] on img at bounding box center [1064, 70] width 10 height 10
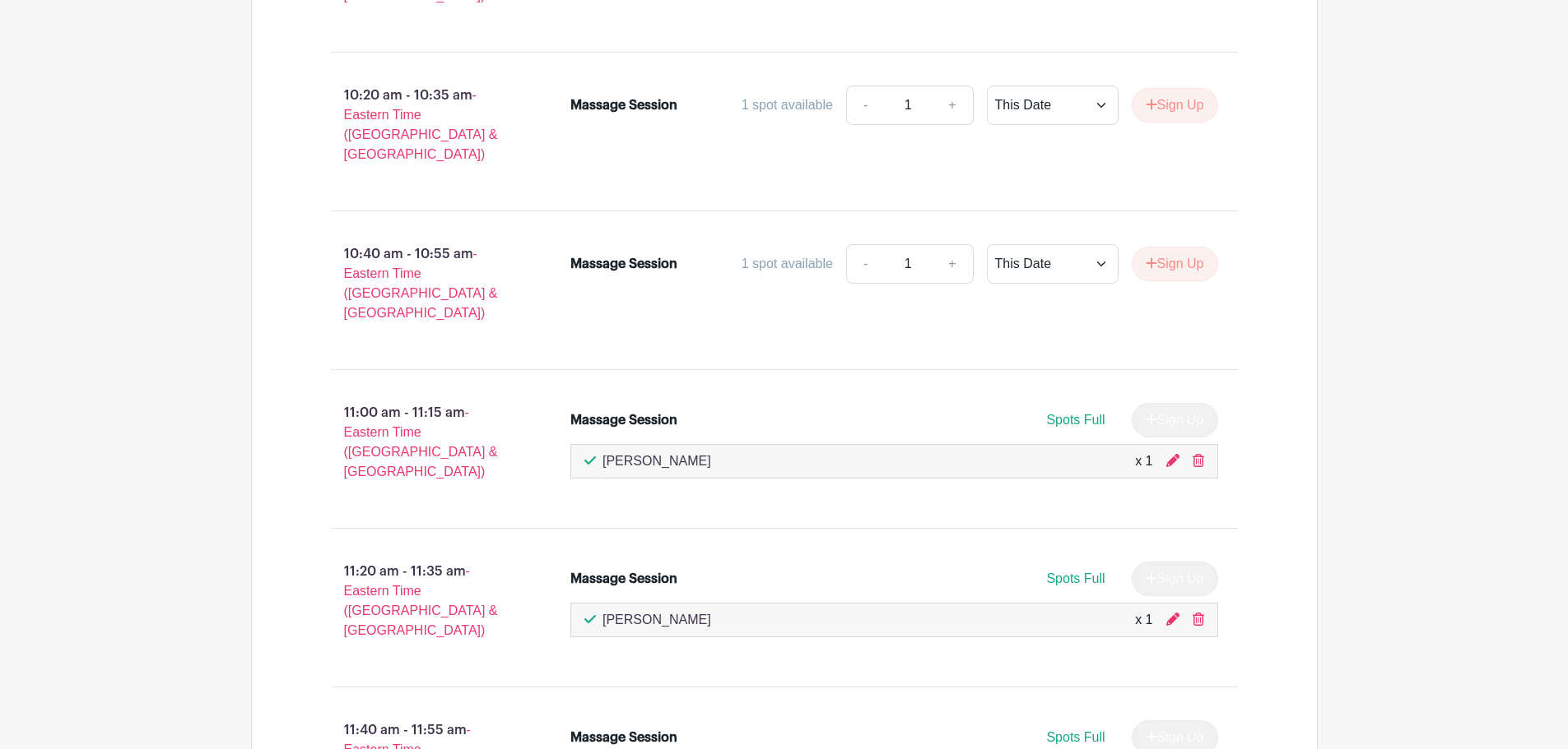
scroll to position [1565, 0]
click at [1168, 453] on icon at bounding box center [1173, 459] width 13 height 13
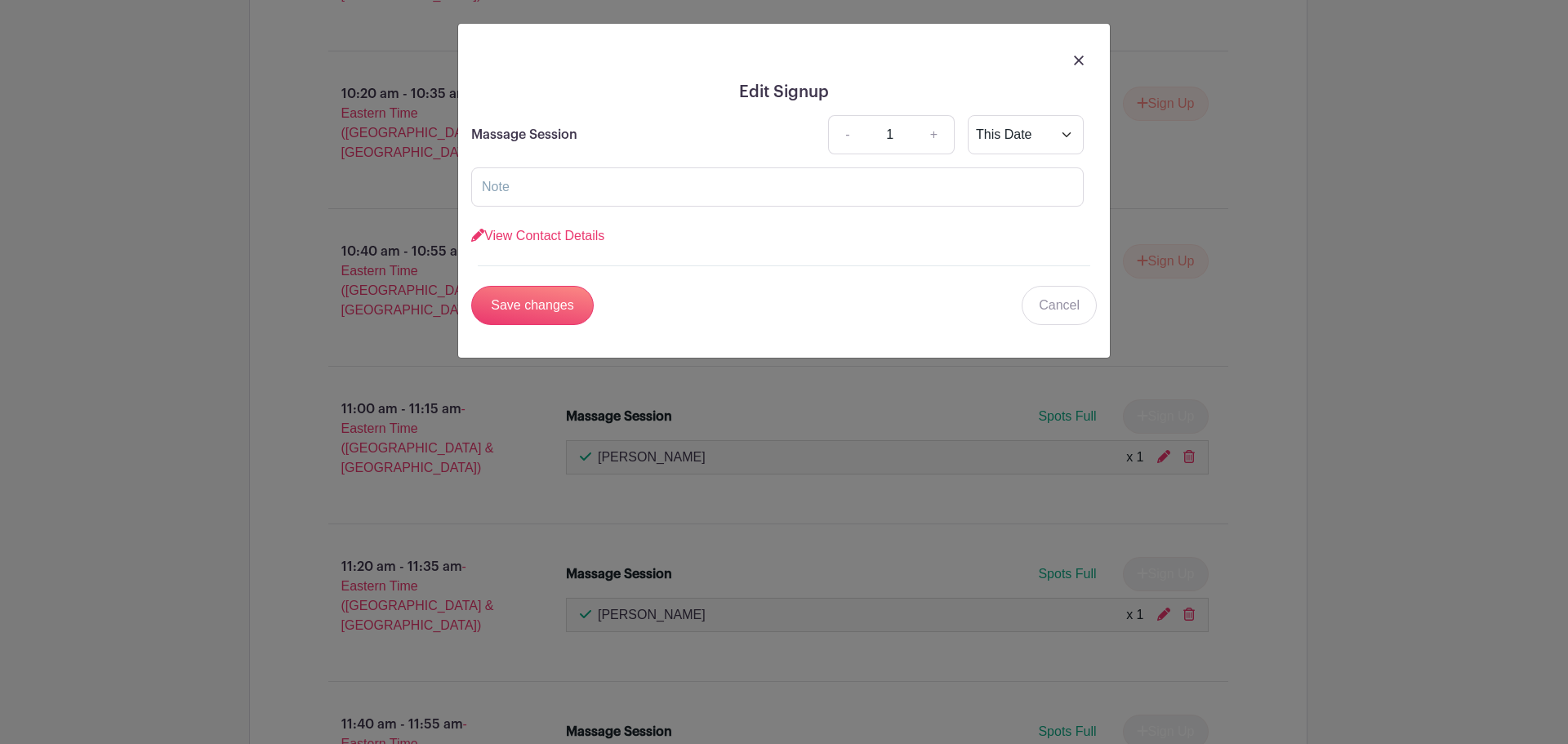
click at [1082, 59] on img at bounding box center [1078, 60] width 10 height 10
